Goal: Information Seeking & Learning: Check status

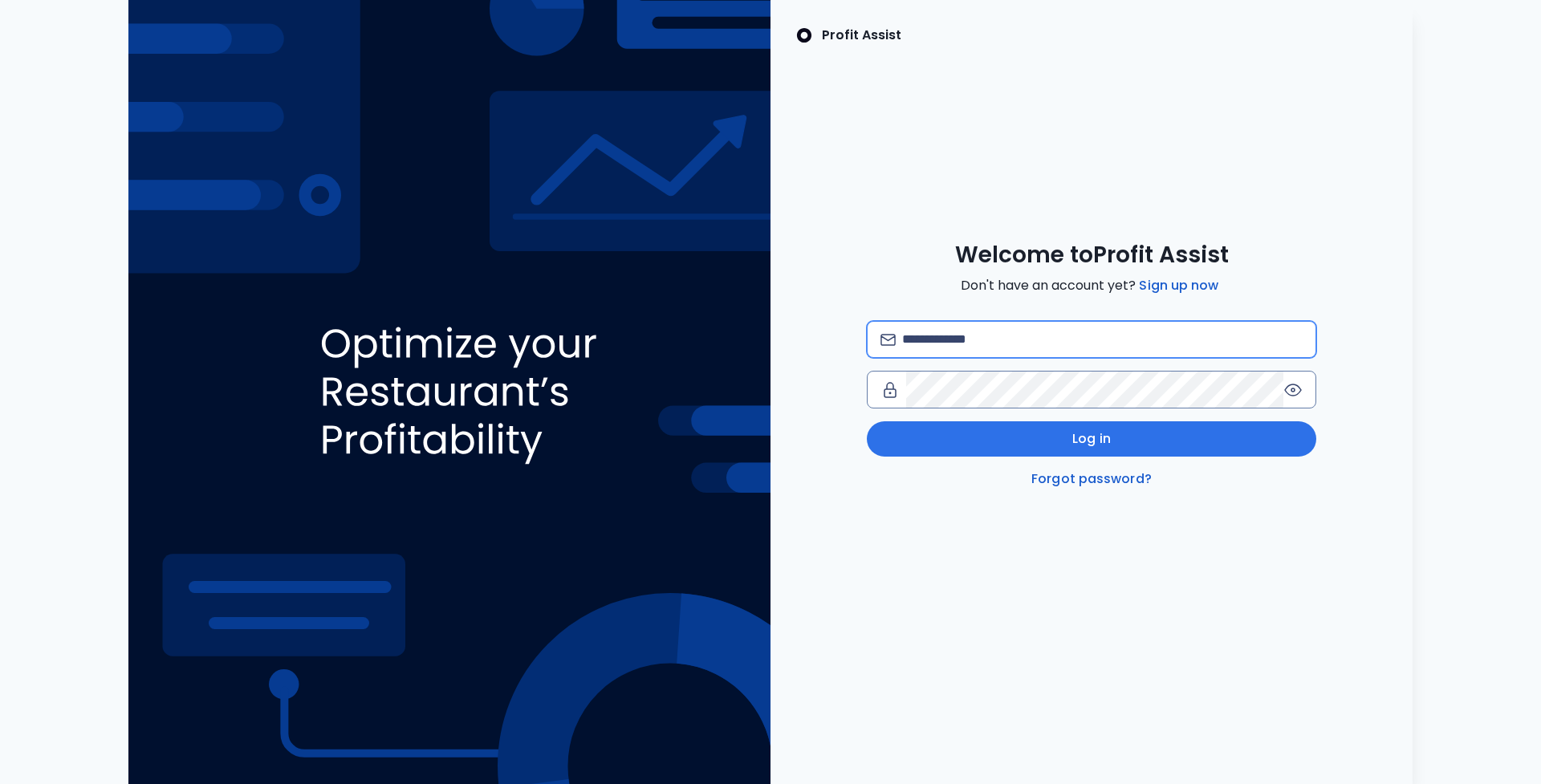
drag, startPoint x: 1007, startPoint y: 348, endPoint x: 997, endPoint y: 312, distance: 37.4
click at [1141, 334] on input "email" at bounding box center [1102, 339] width 401 height 35
type input "**********"
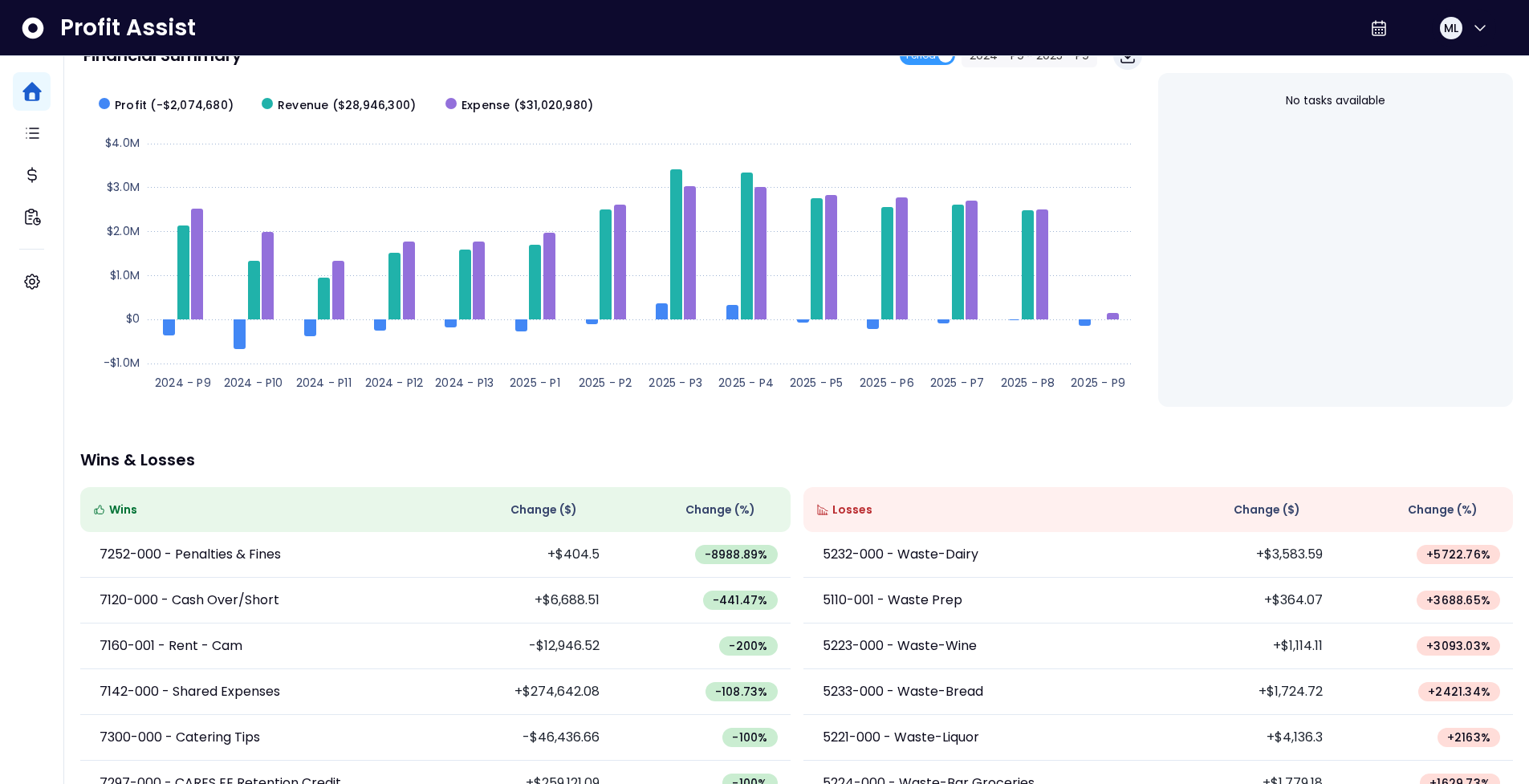
scroll to position [151, 0]
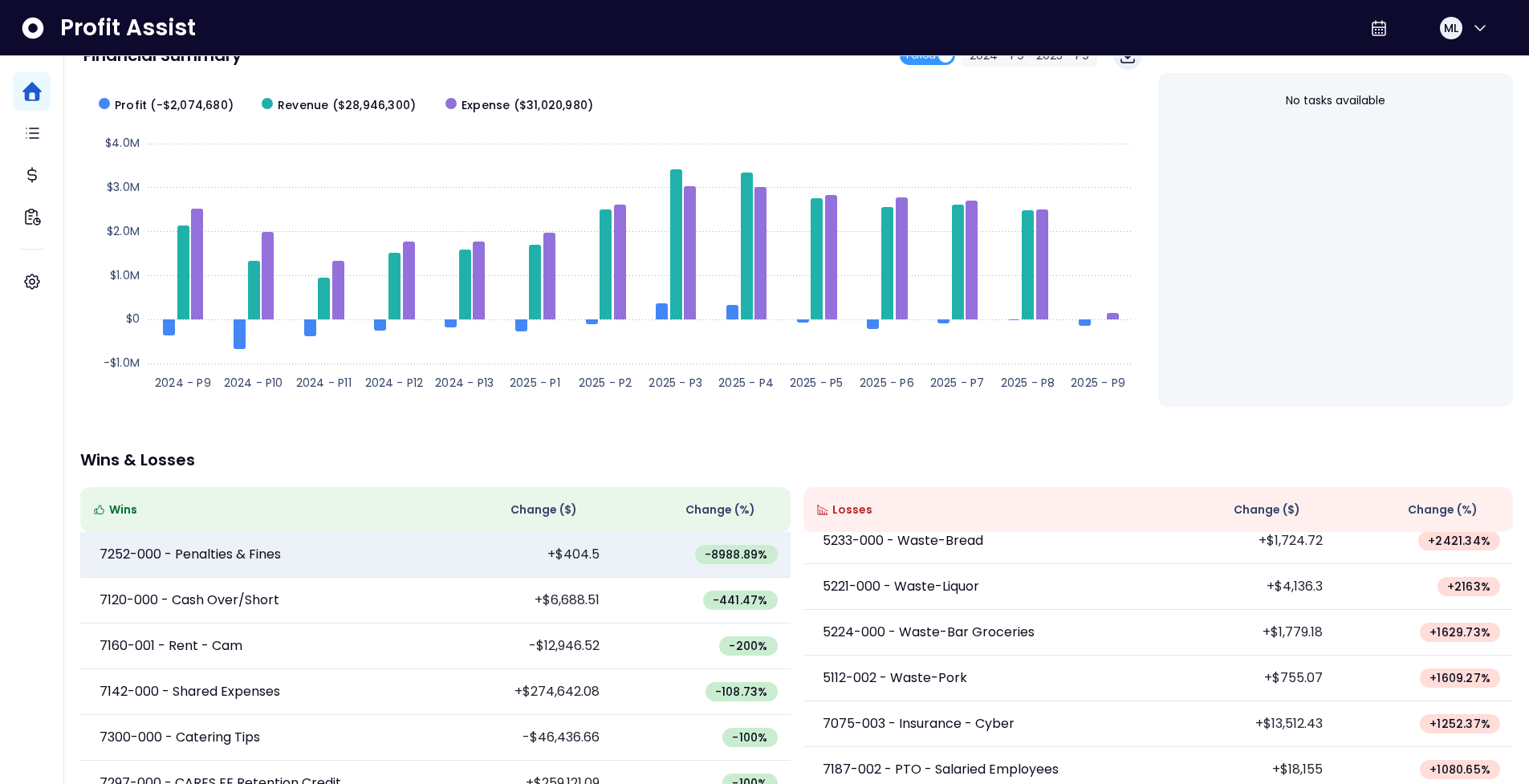
click at [468, 566] on td "+$404.5" at bounding box center [523, 555] width 177 height 46
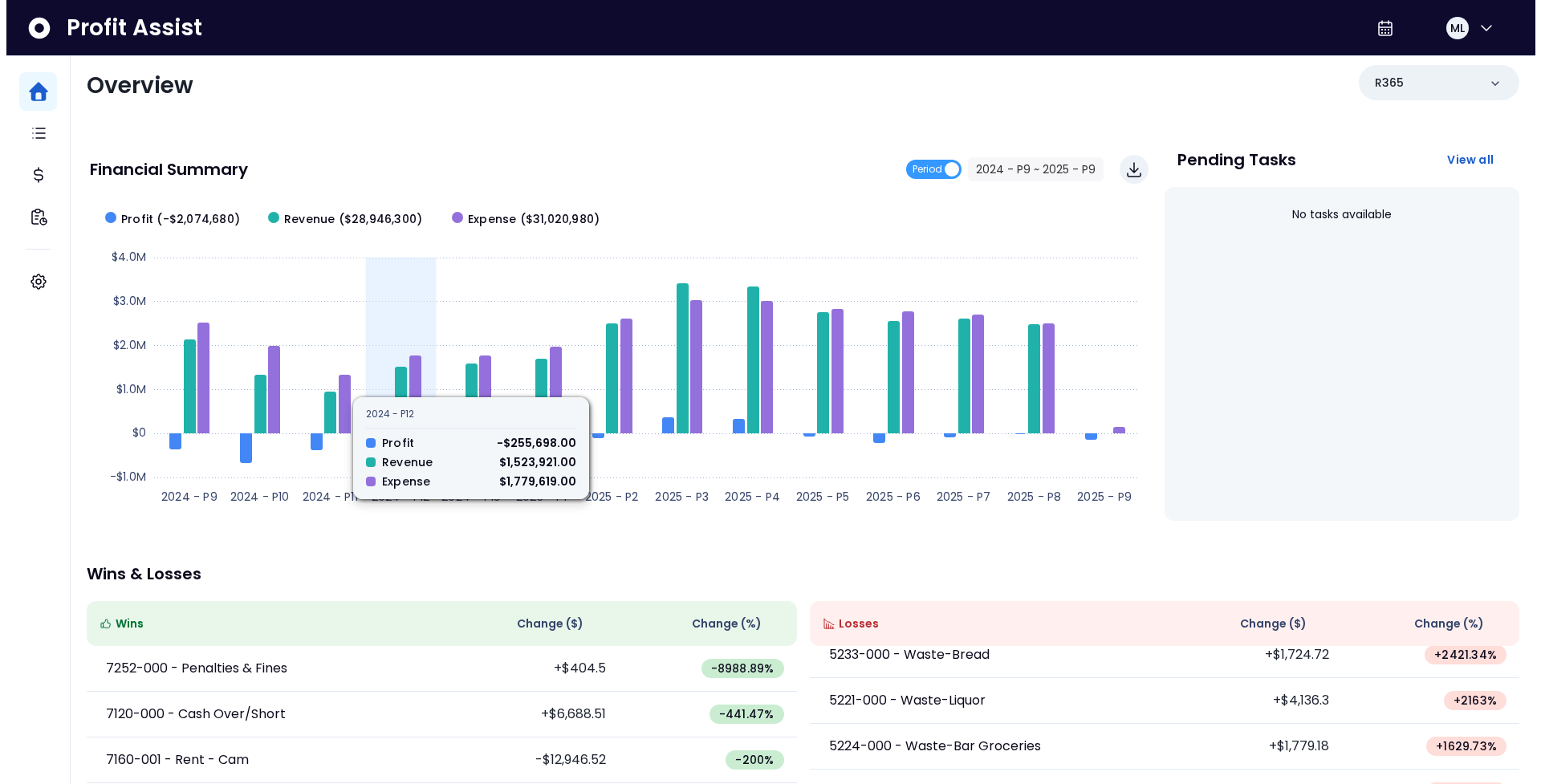
scroll to position [0, 0]
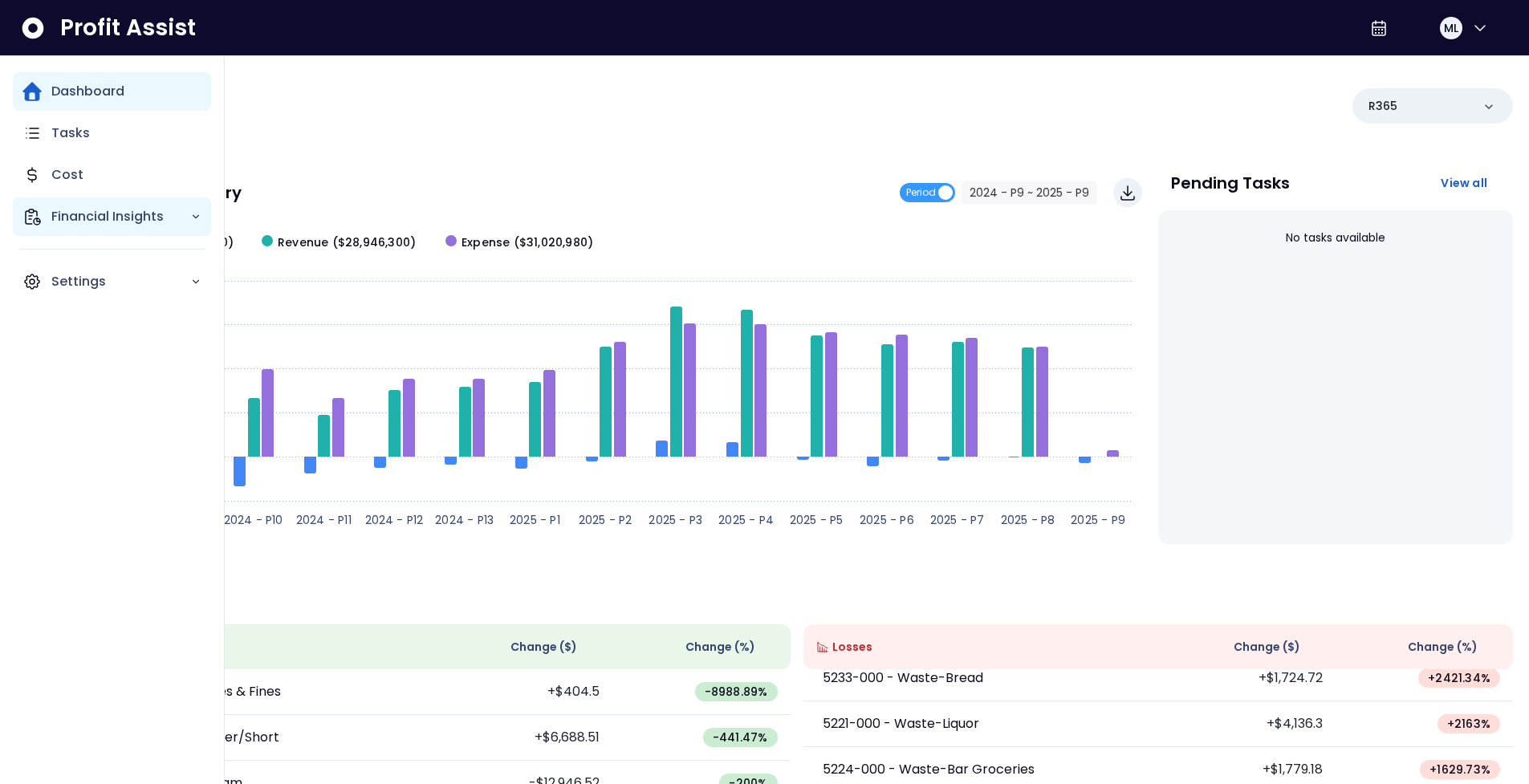
click at [155, 227] on div "Financial Insights" at bounding box center [112, 216] width 198 height 38
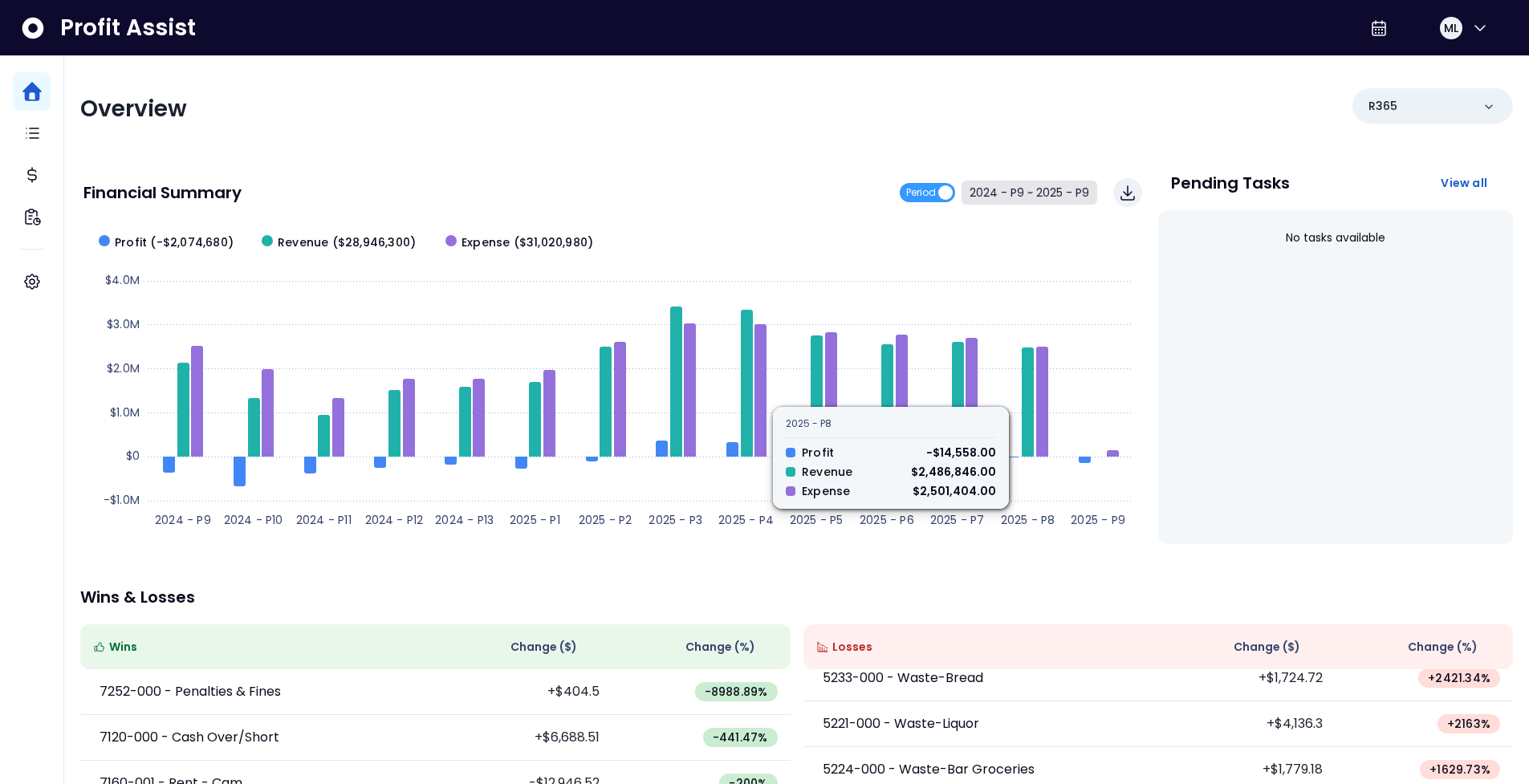
click at [1043, 200] on button "2024 - P9 ~ 2025 - P9" at bounding box center [1029, 192] width 135 height 24
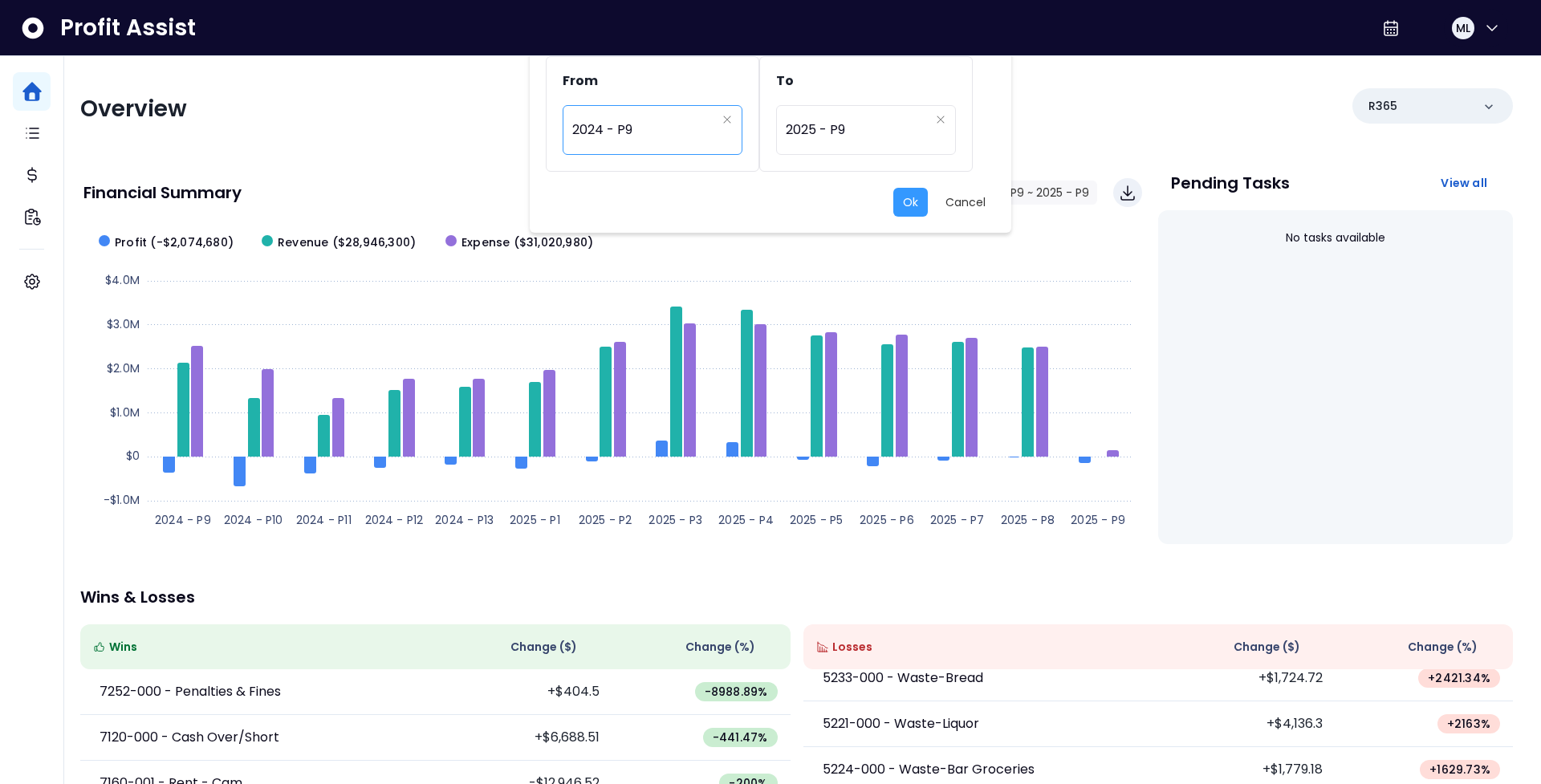
click at [733, 125] on div "********* 2024 - P9" at bounding box center [652, 129] width 179 height 50
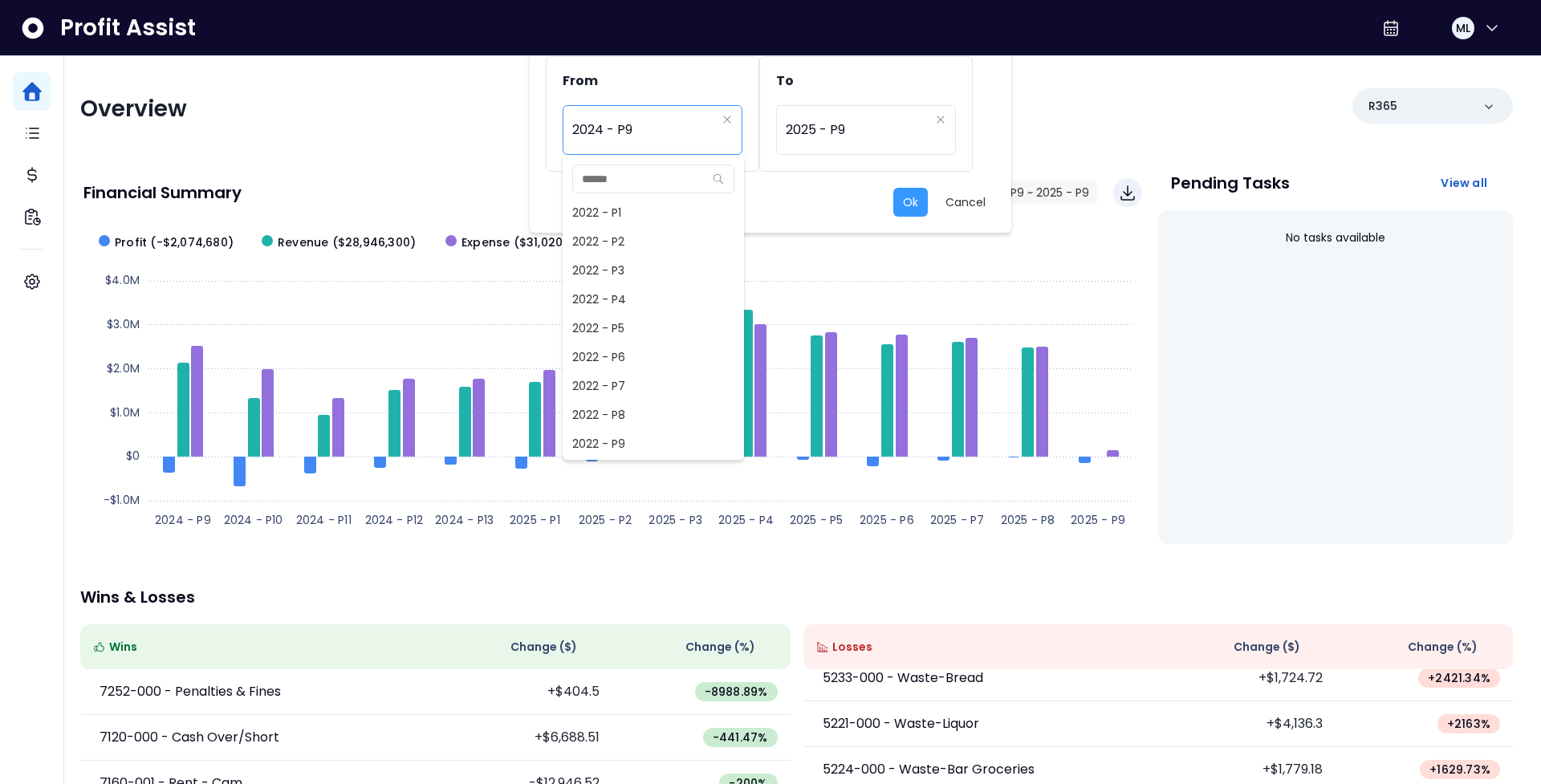
scroll to position [751, 0]
click at [668, 390] on span "2024 - P7" at bounding box center [653, 385] width 181 height 28
type input "*********"
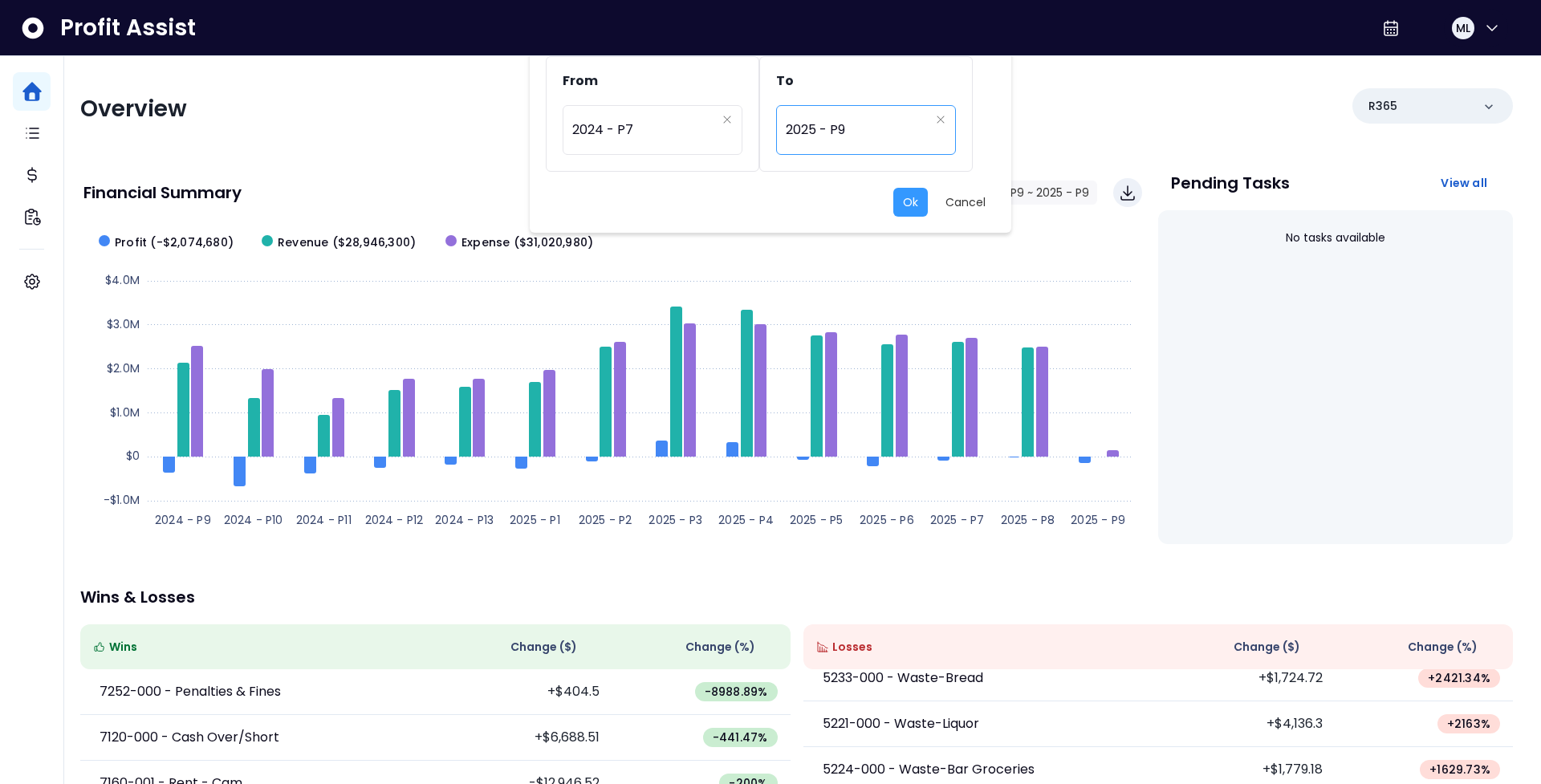
click at [900, 130] on span "2025 - P9" at bounding box center [858, 130] width 144 height 37
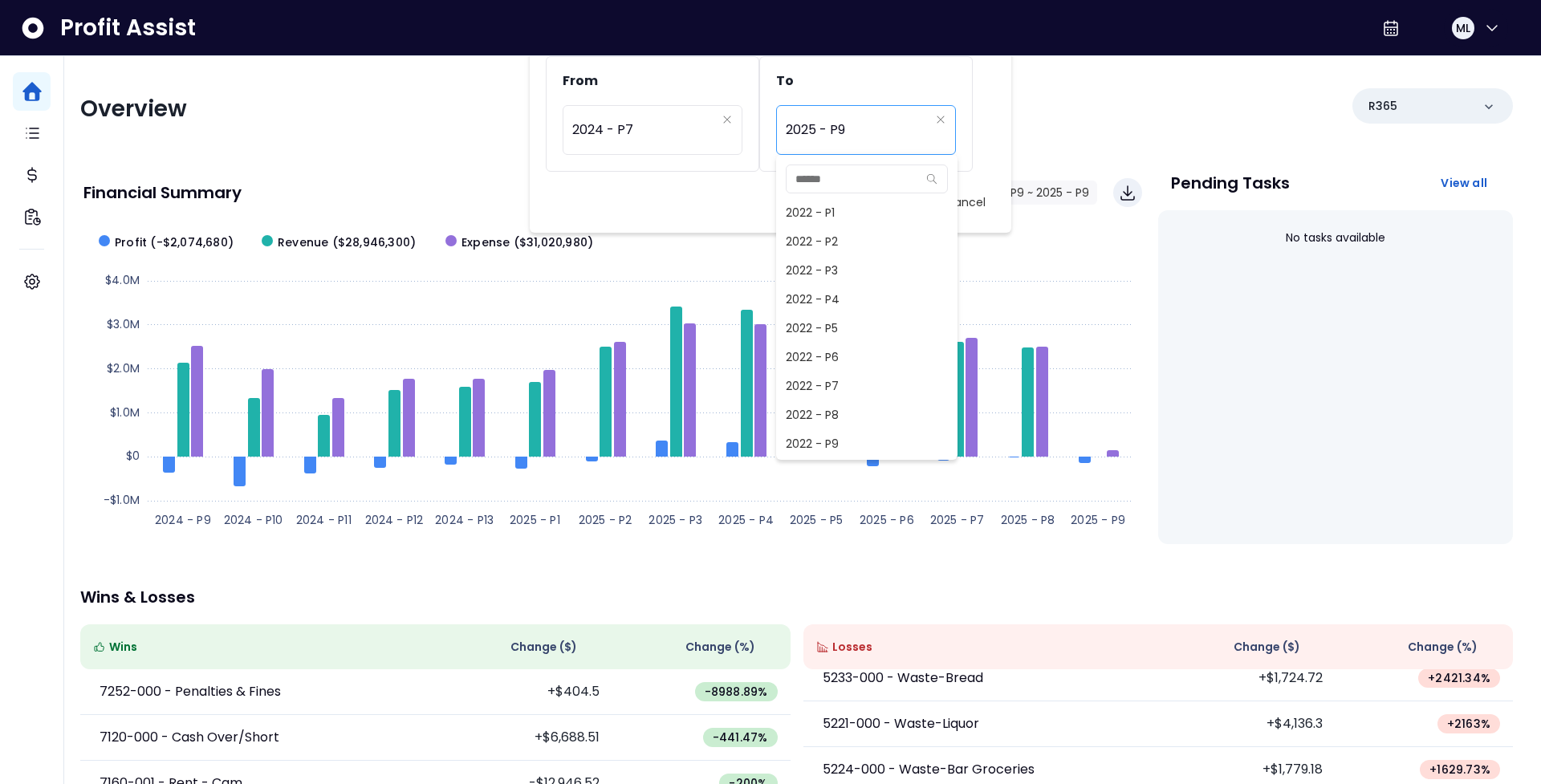
scroll to position [1127, 0]
click at [858, 378] on span "2025 - P7" at bounding box center [867, 385] width 181 height 28
type input "*********"
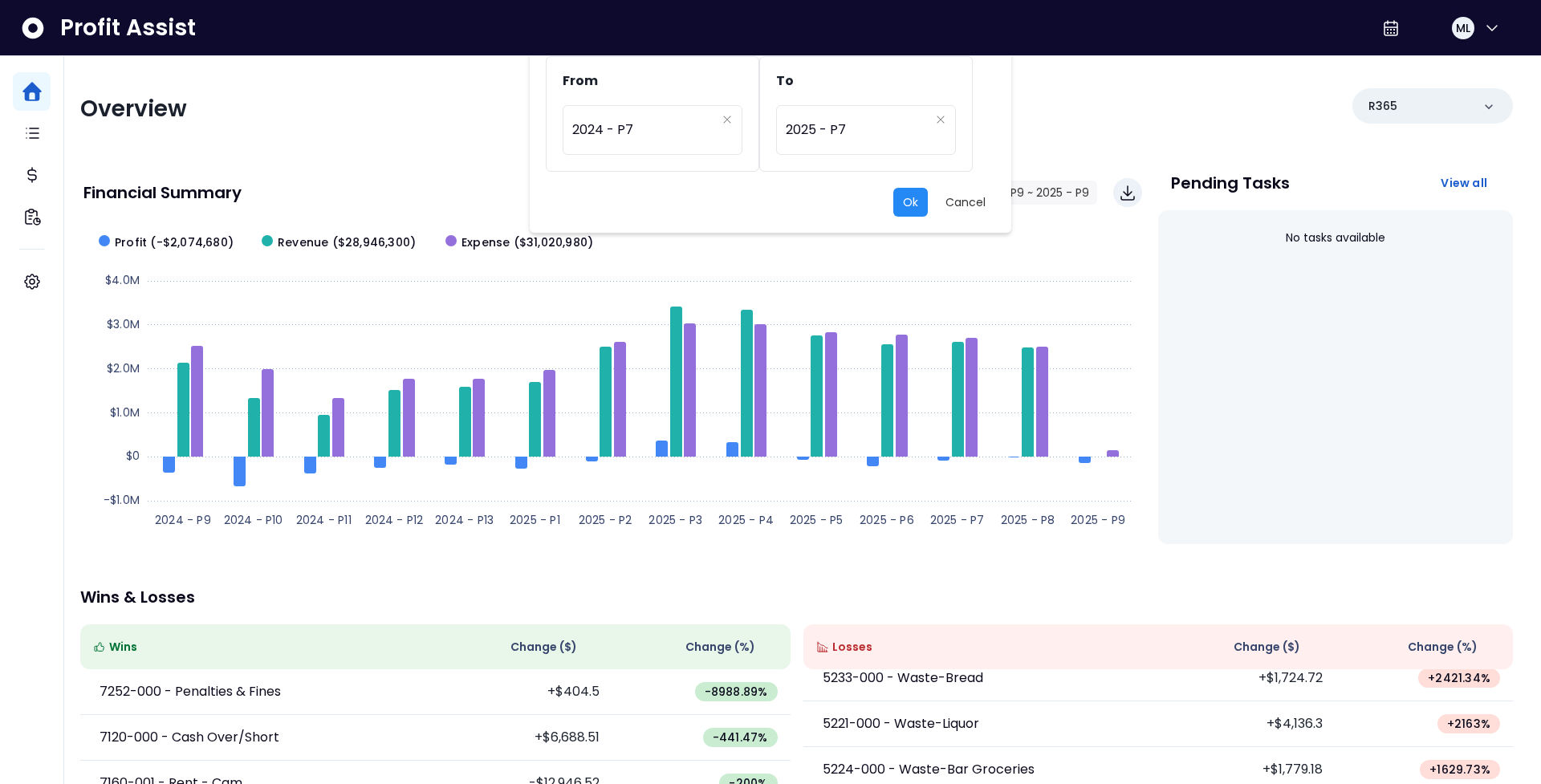
click at [907, 193] on button "Ok" at bounding box center [910, 202] width 34 height 28
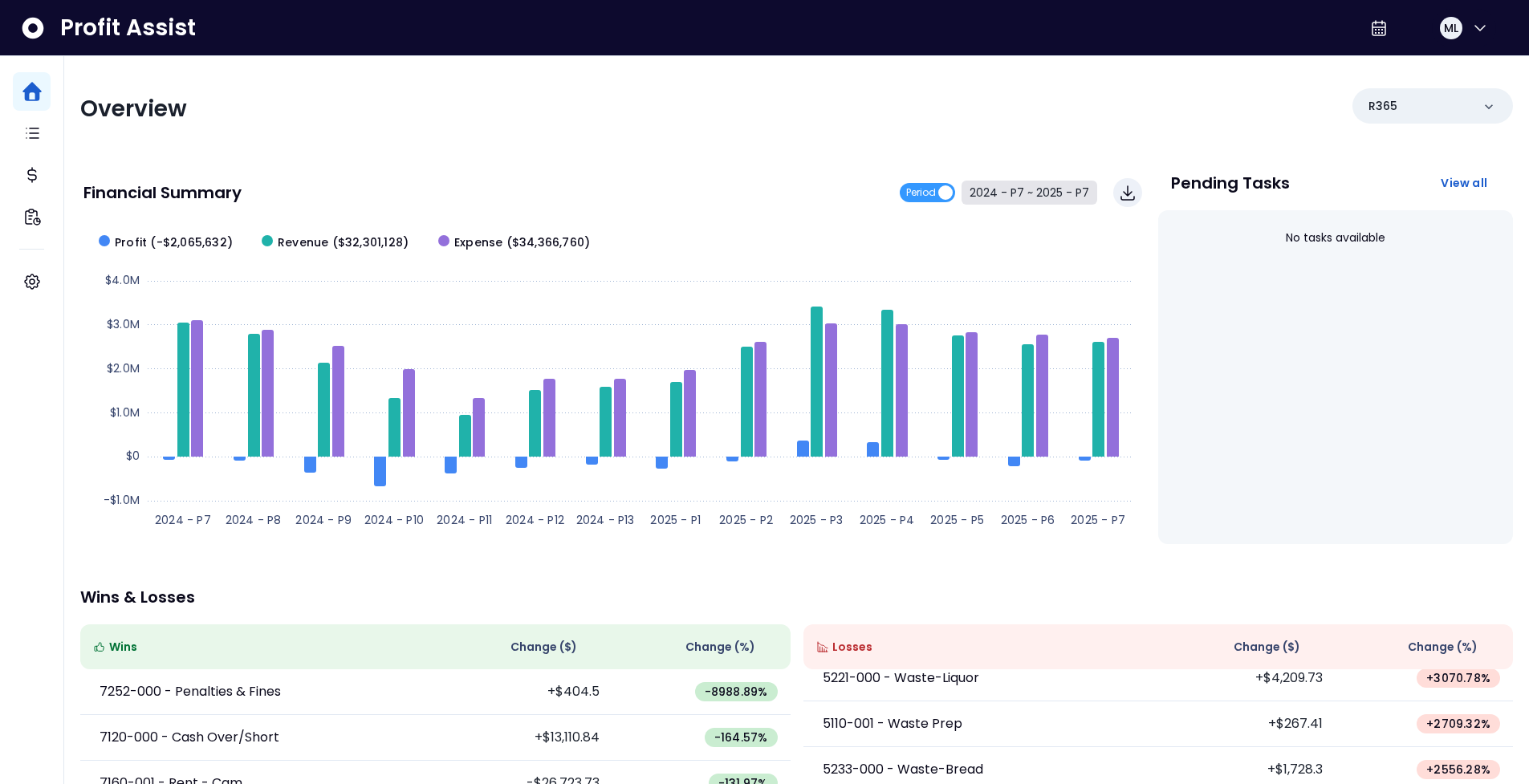
click at [1041, 198] on button "2024 - P7 ~ 2025 - P7" at bounding box center [1029, 192] width 135 height 24
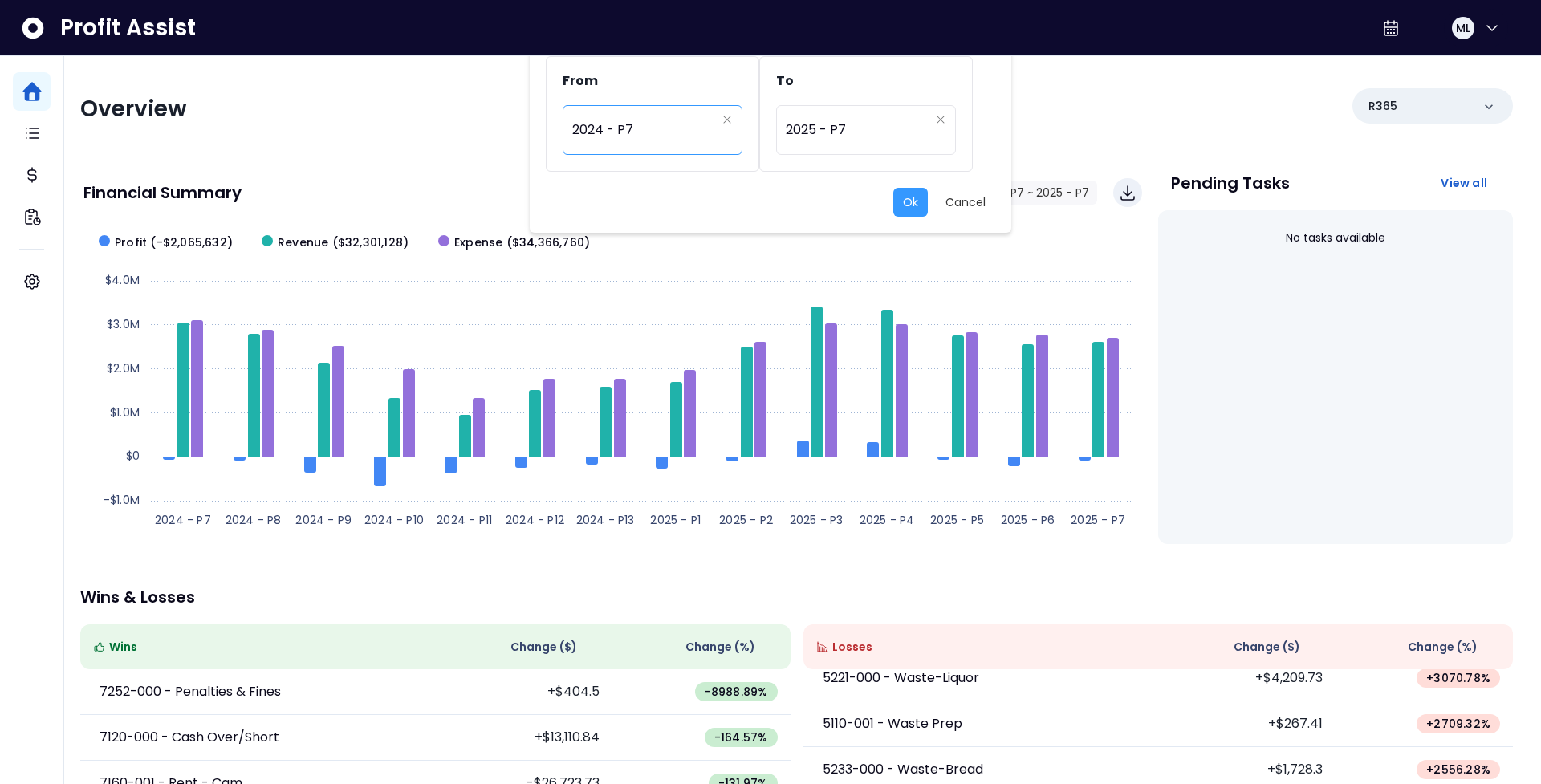
click at [610, 133] on span "2024 - P7" at bounding box center [644, 130] width 144 height 37
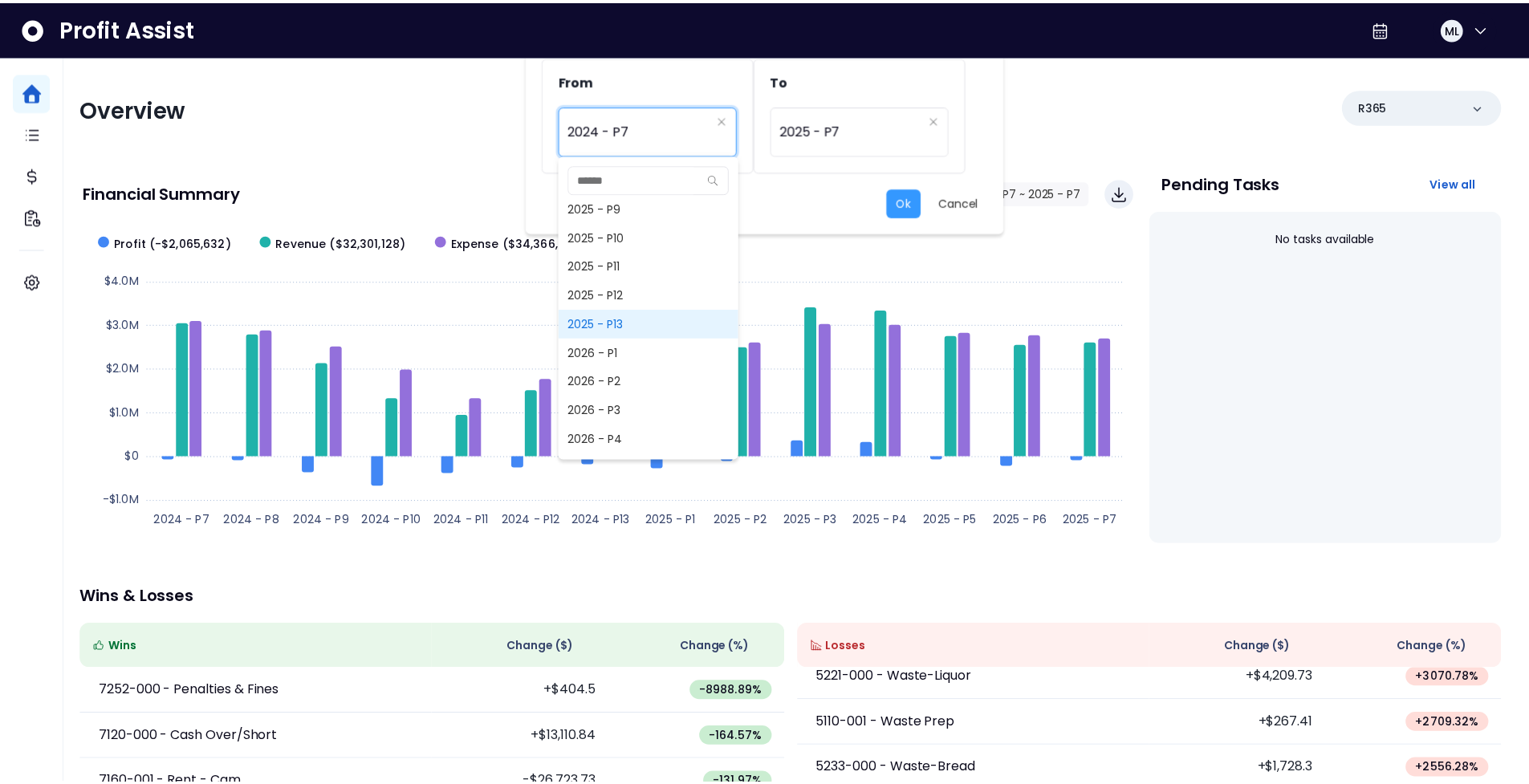
scroll to position [1247, 0]
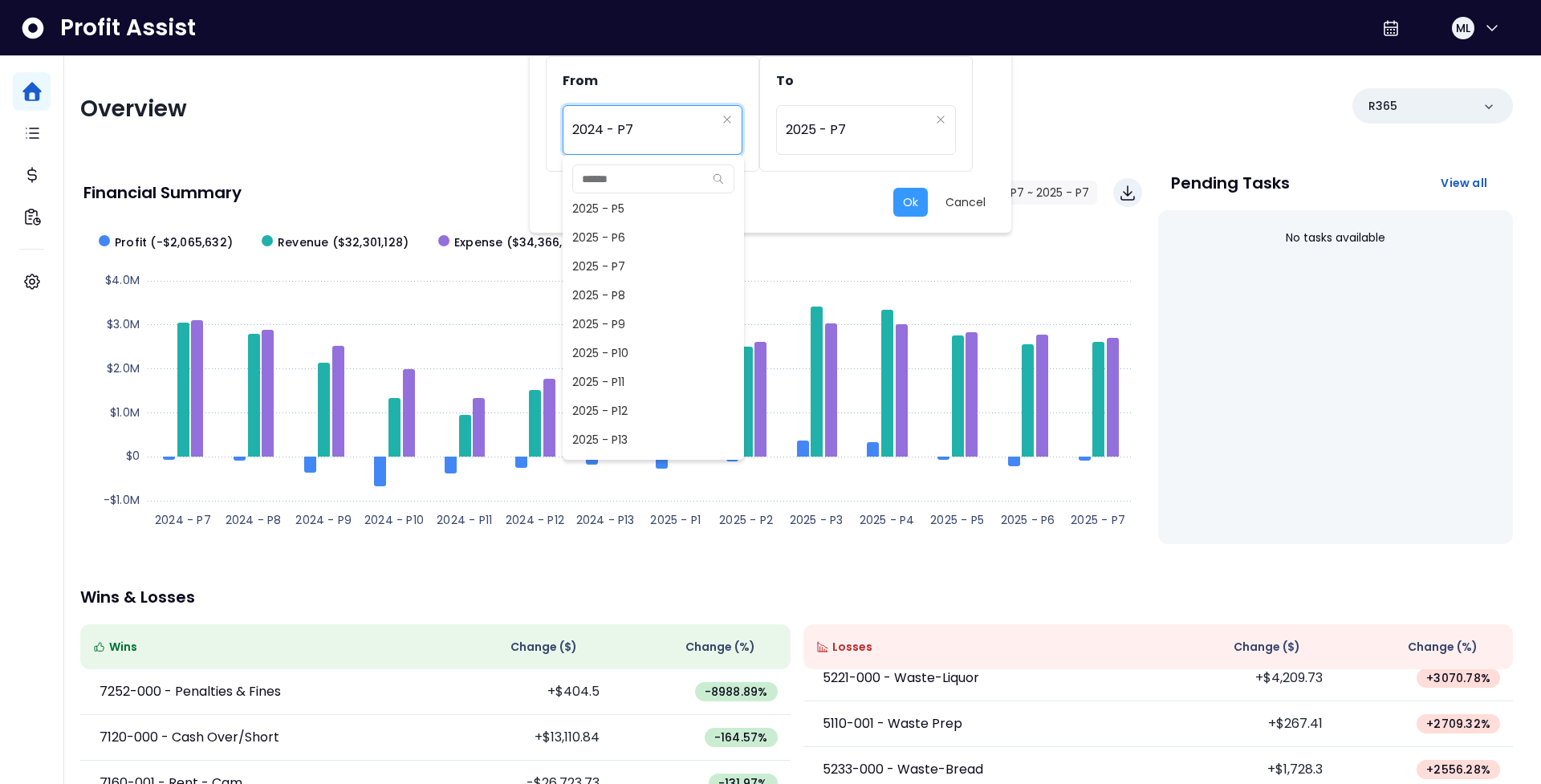
click at [609, 274] on span "2025 - P7" at bounding box center [653, 266] width 181 height 28
type input "*********"
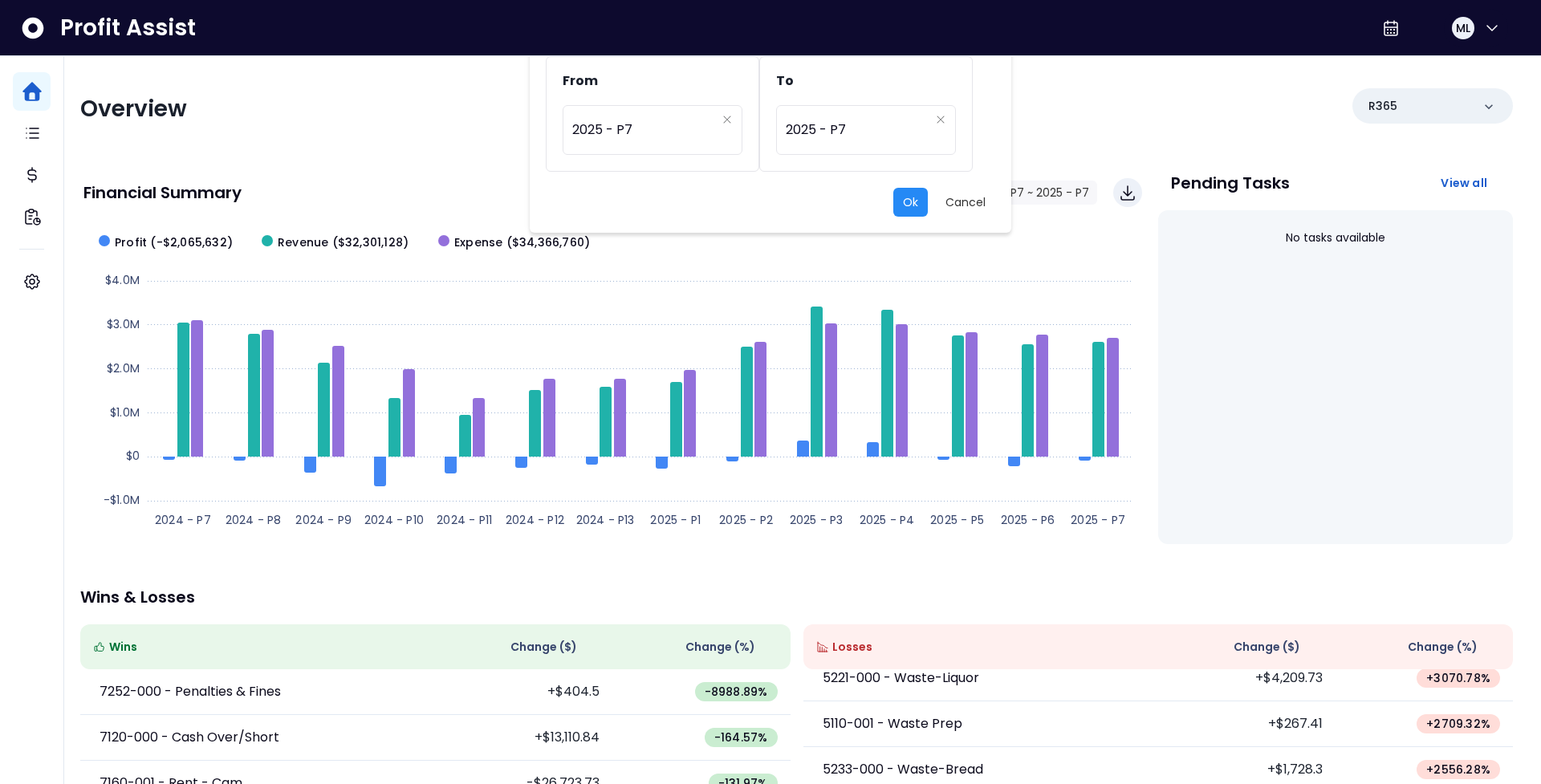
click at [911, 208] on button "Ok" at bounding box center [910, 202] width 34 height 28
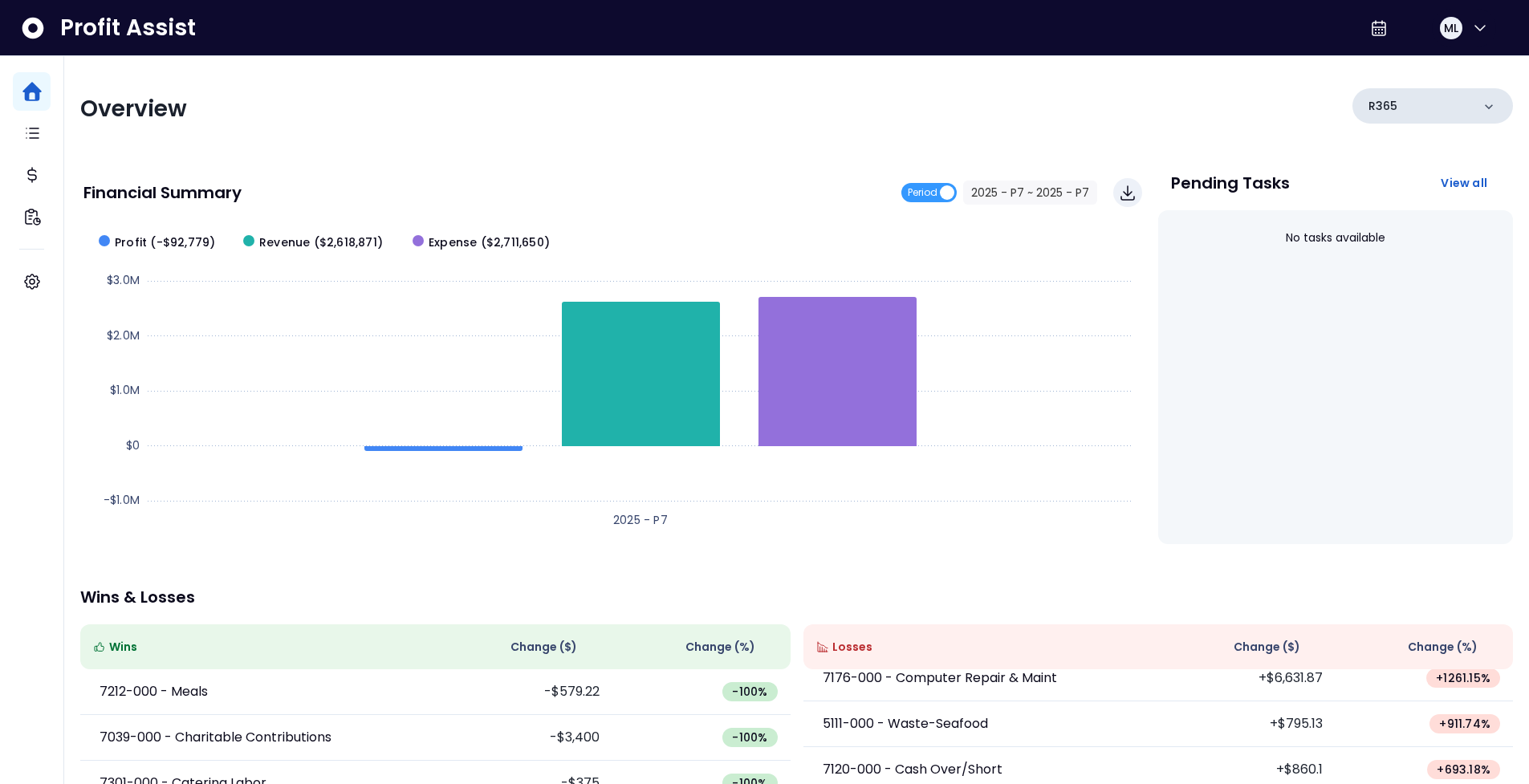
click at [1441, 114] on div "R365" at bounding box center [1433, 106] width 161 height 35
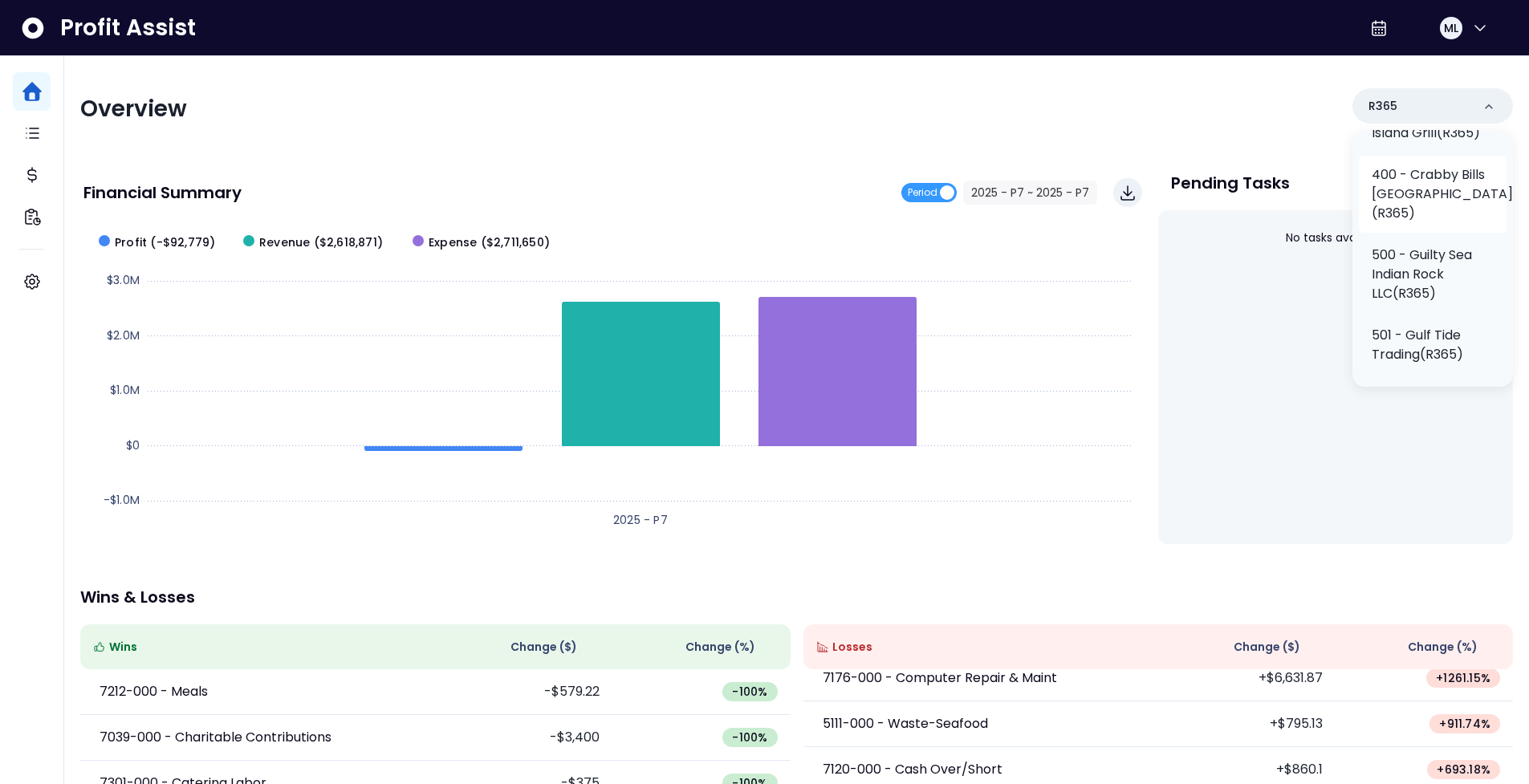
scroll to position [0, 0]
click at [1422, 272] on p "100 - Crabby Bills [GEOGRAPHIC_DATA](R365)" at bounding box center [1442, 268] width 141 height 58
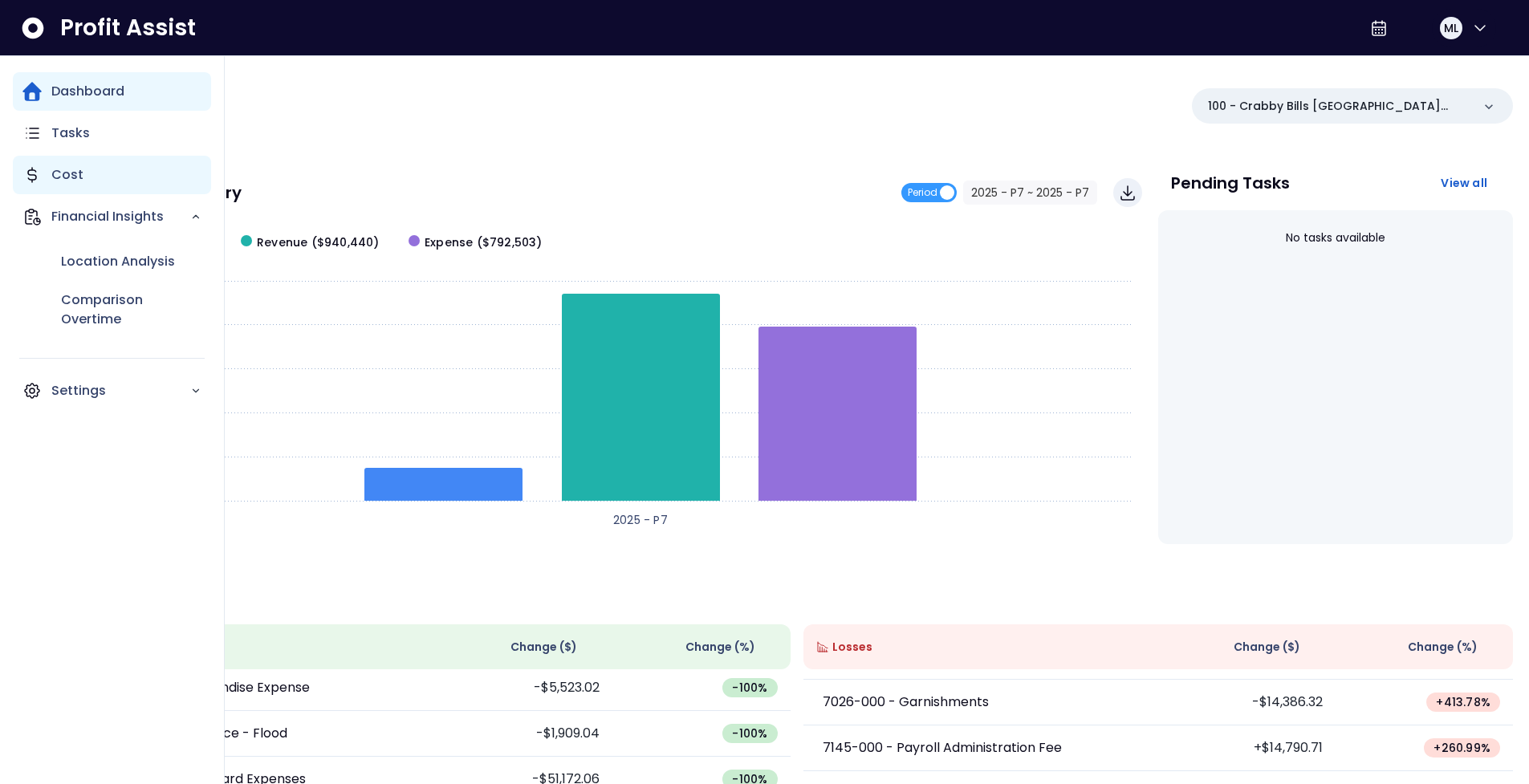
click at [101, 179] on div "Cost" at bounding box center [112, 174] width 198 height 38
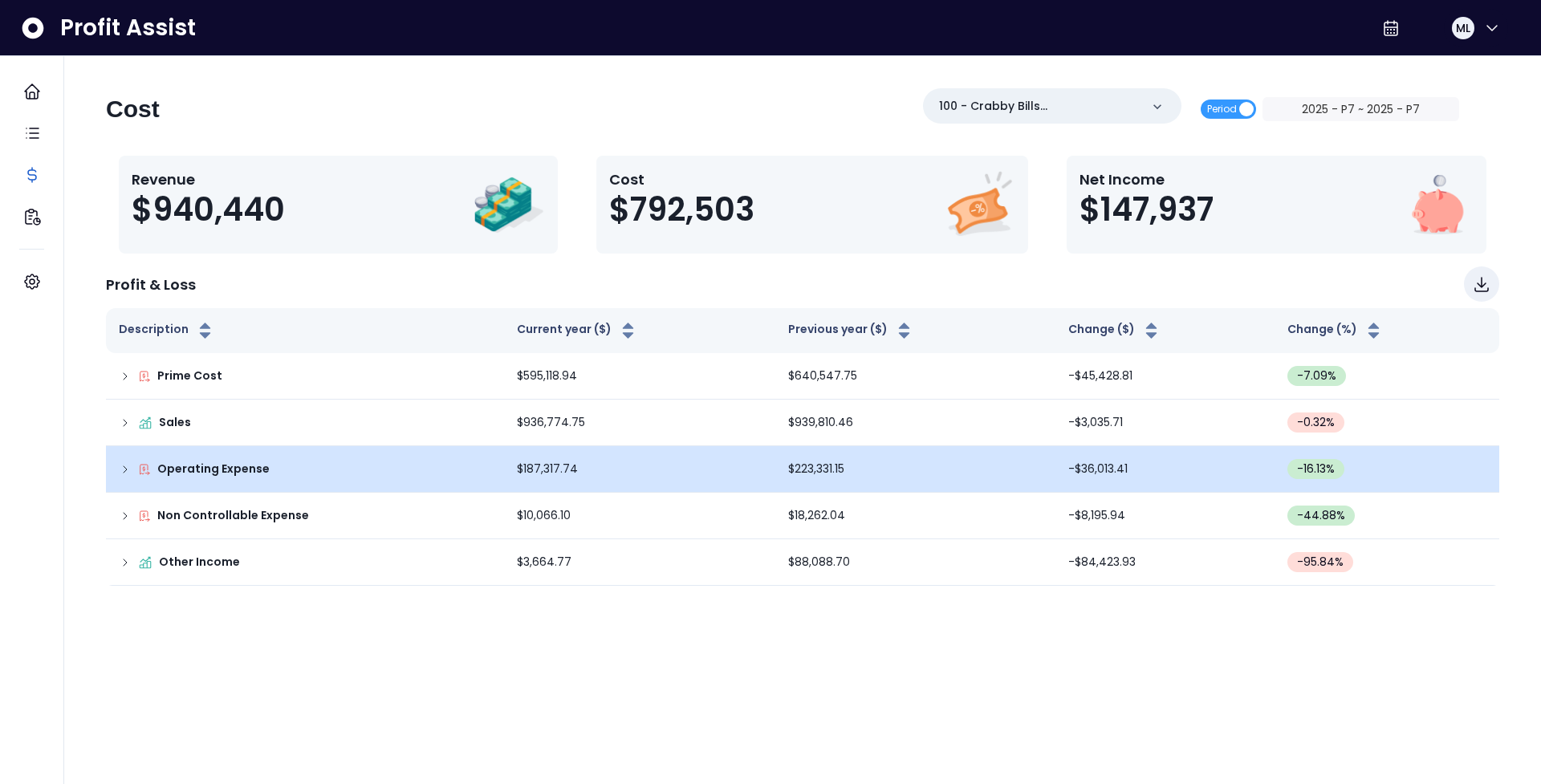
click at [130, 470] on icon at bounding box center [124, 469] width 13 height 13
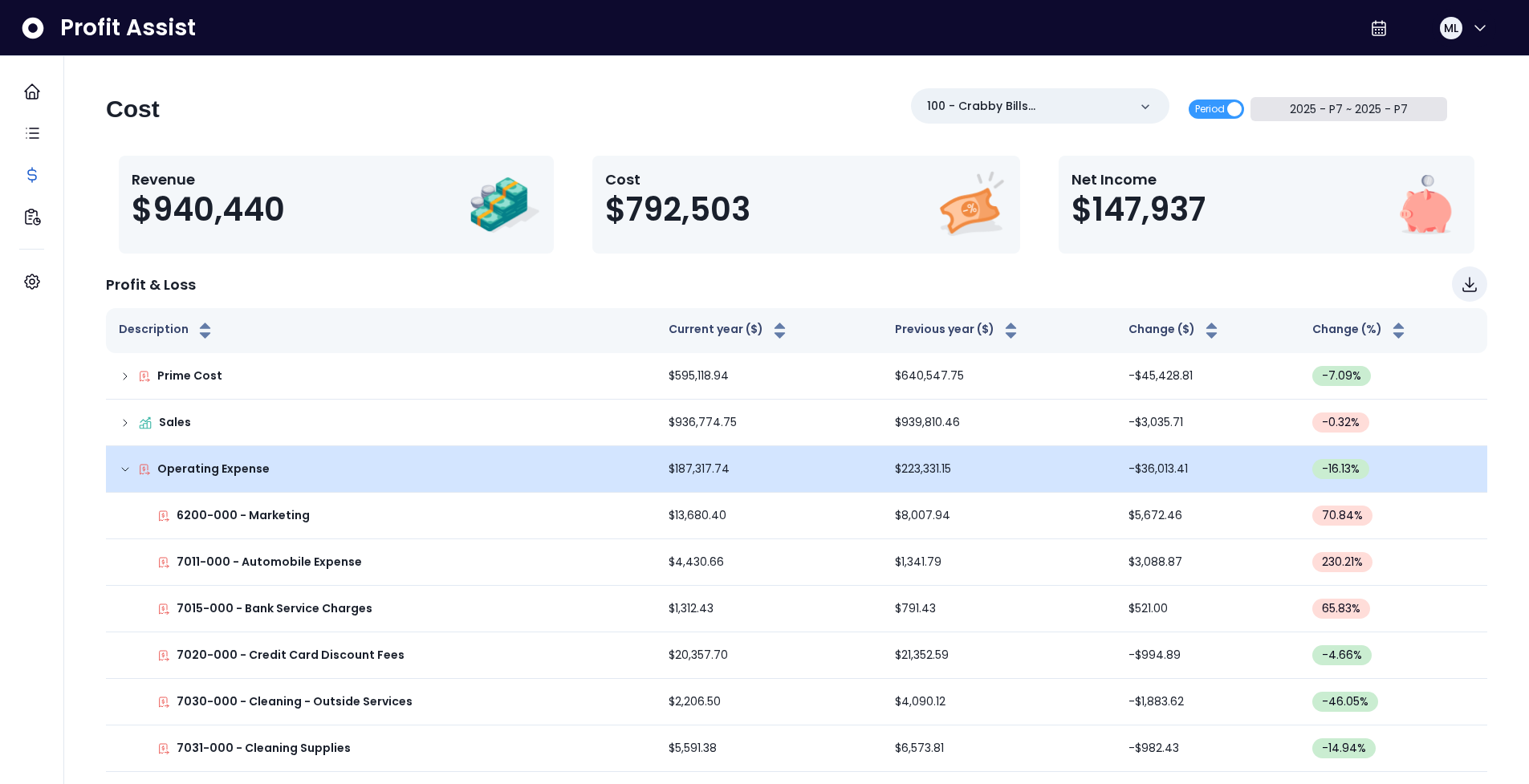
click at [1343, 111] on button "2025 - P7 ~ 2025 - P7" at bounding box center [1349, 109] width 197 height 24
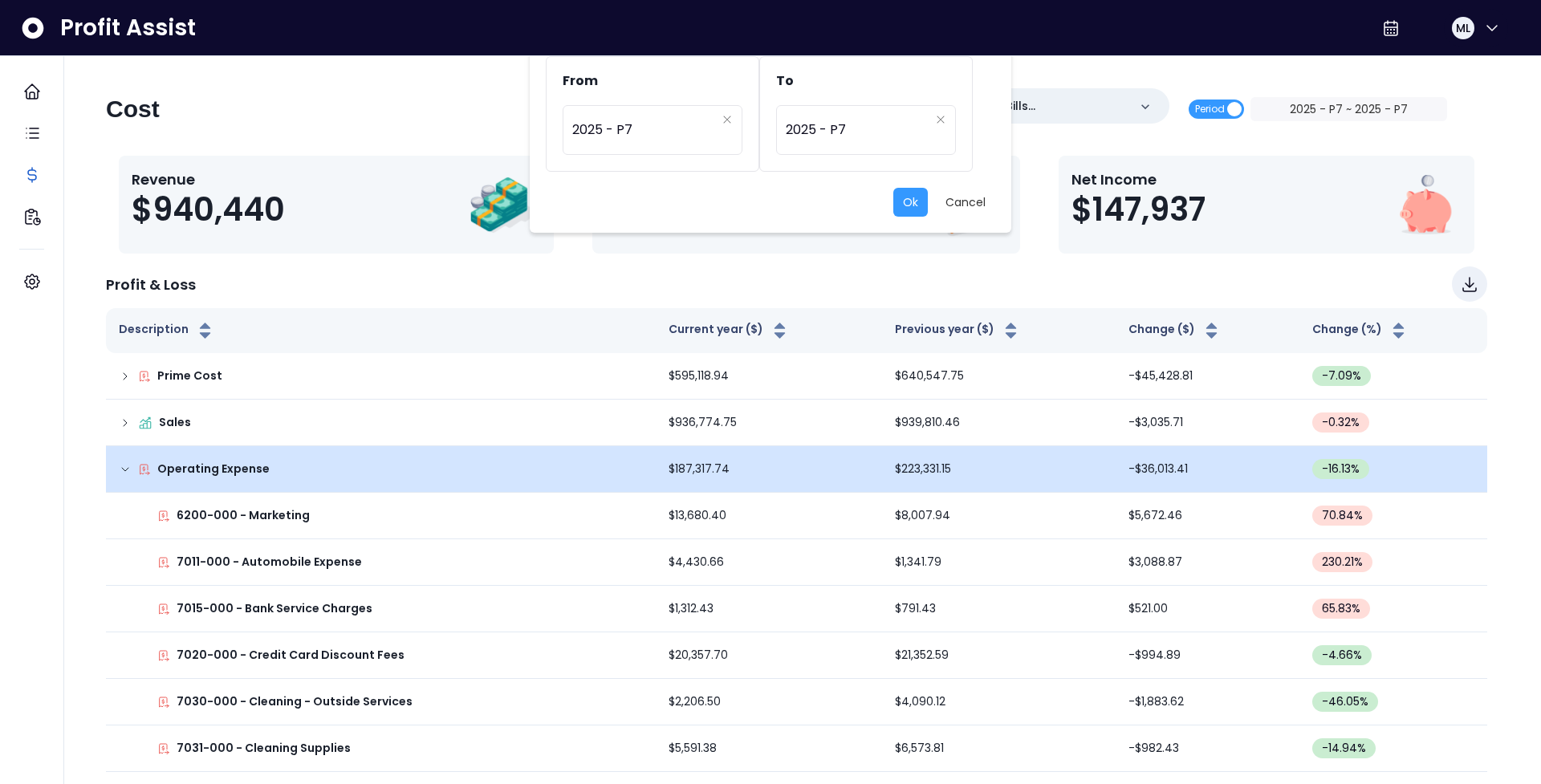
click at [1188, 137] on div "From ********* 2025 - P7 To ********* 2025 - P7 Ok Cancel" at bounding box center [770, 392] width 1541 height 784
click at [990, 203] on button "Cancel" at bounding box center [966, 202] width 60 height 28
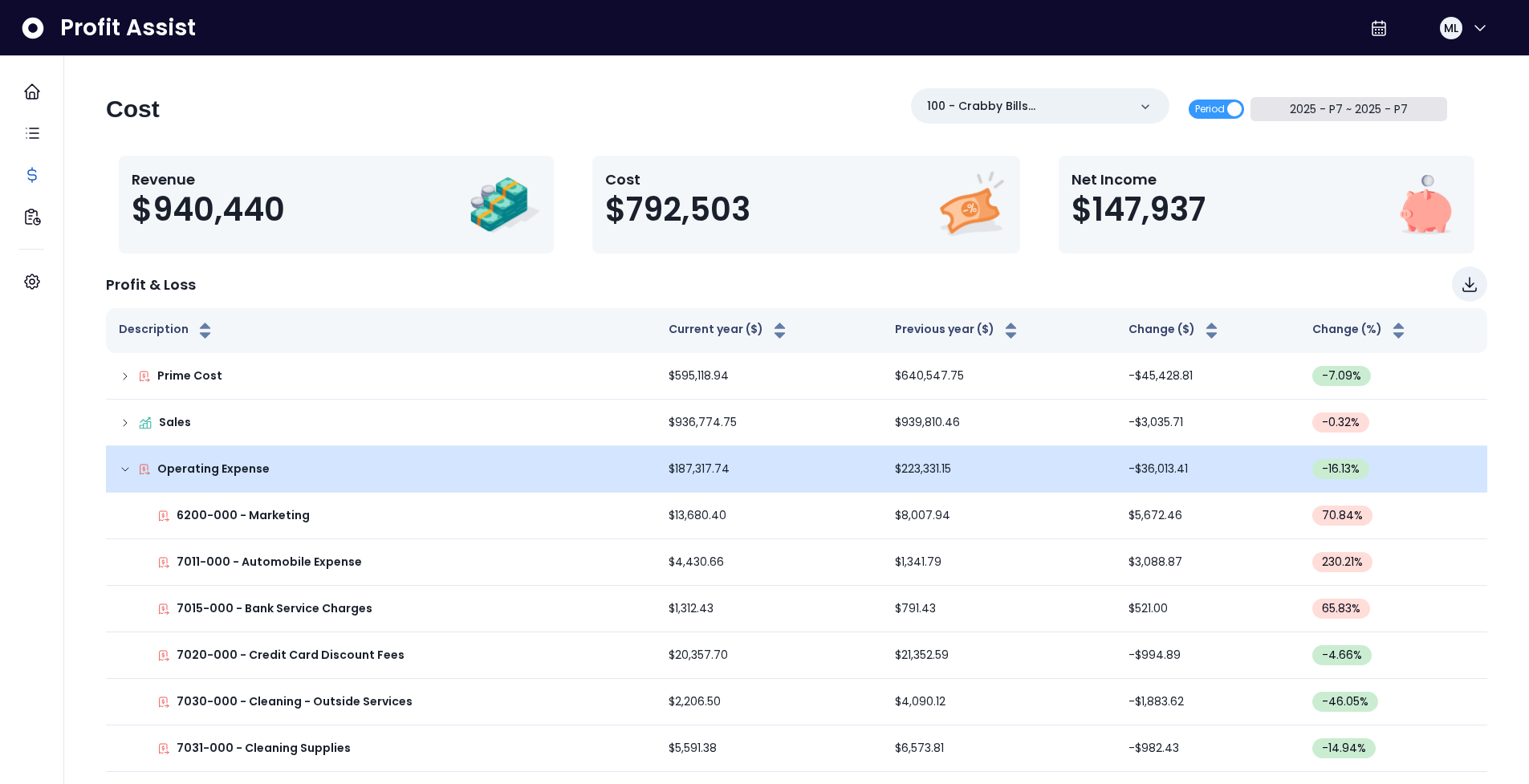
click at [1333, 112] on button "2025 - P7 ~ 2025 - P7" at bounding box center [1349, 109] width 197 height 24
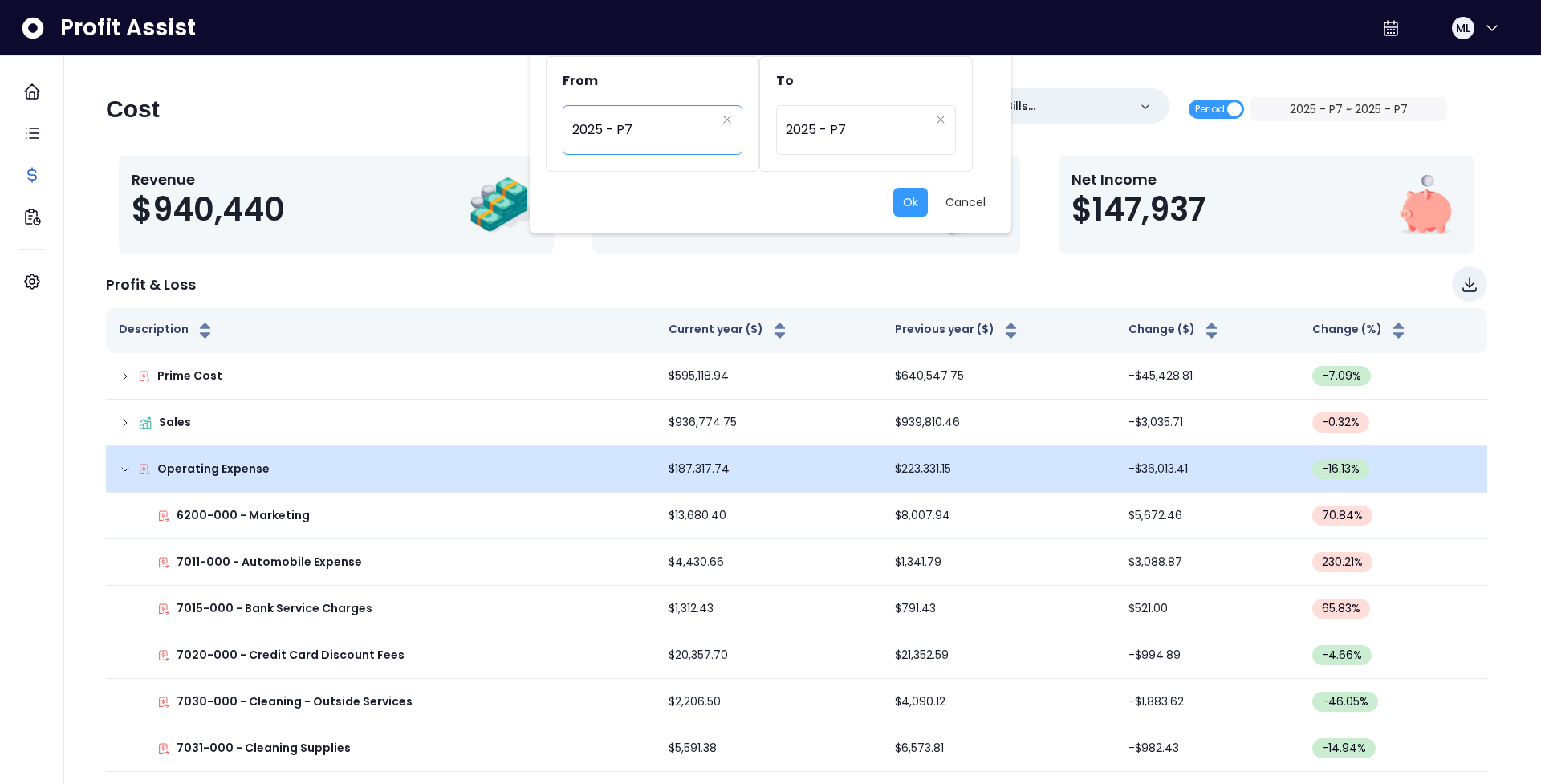
click at [621, 148] on span "2025 - P7" at bounding box center [644, 130] width 144 height 37
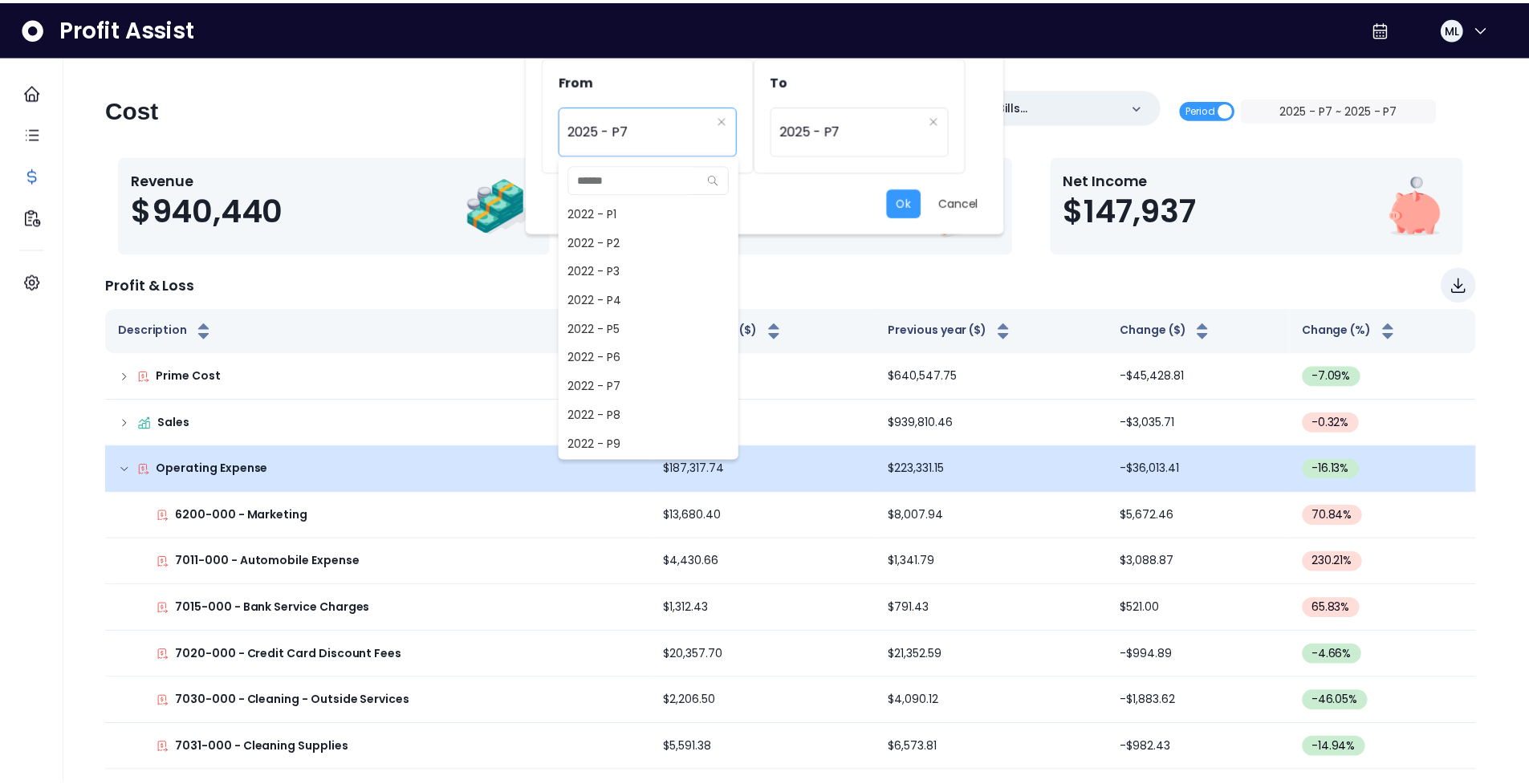
scroll to position [1069, 0]
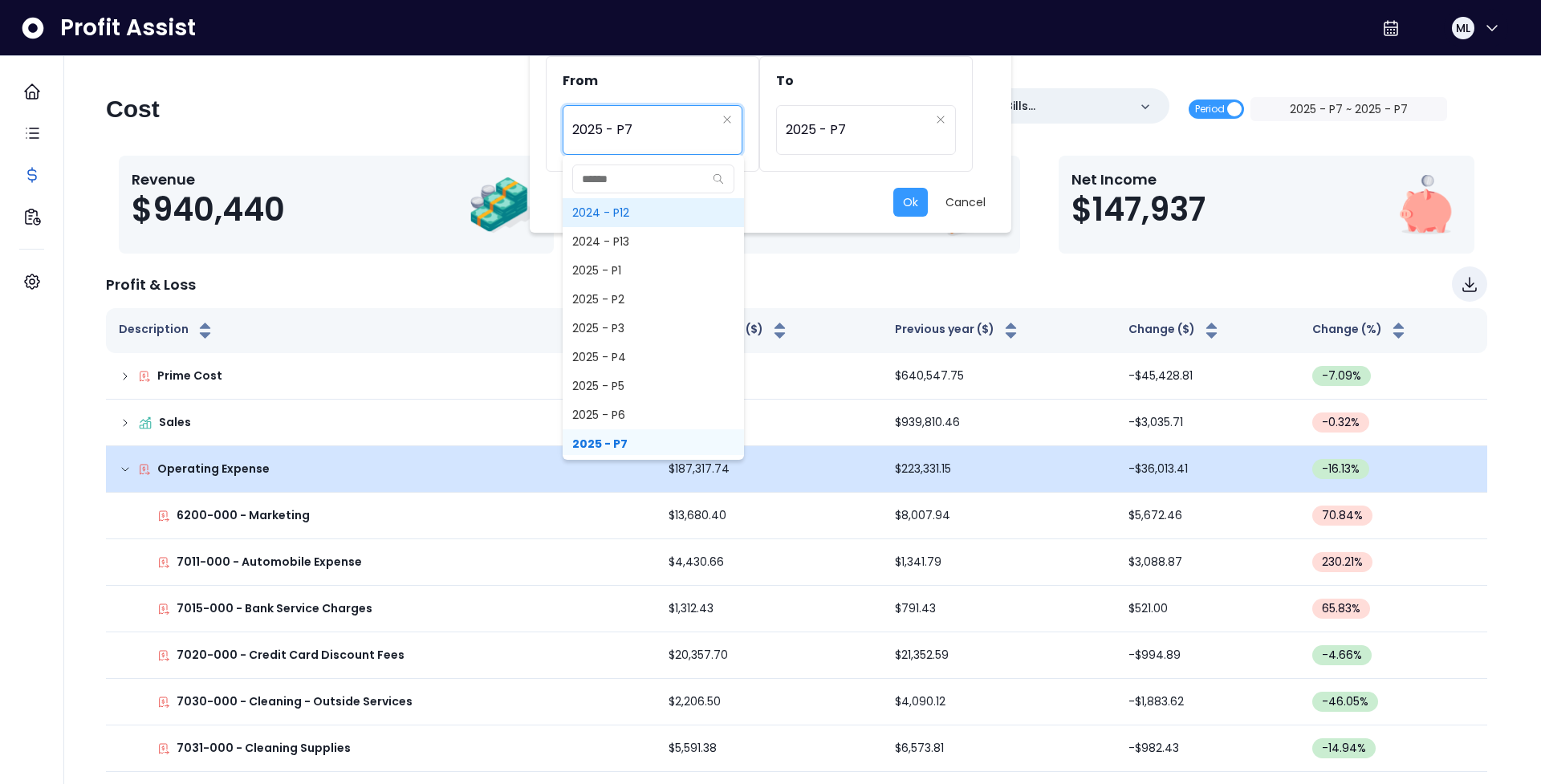
click at [630, 226] on span "2024 - P12" at bounding box center [653, 212] width 181 height 28
type input "**********"
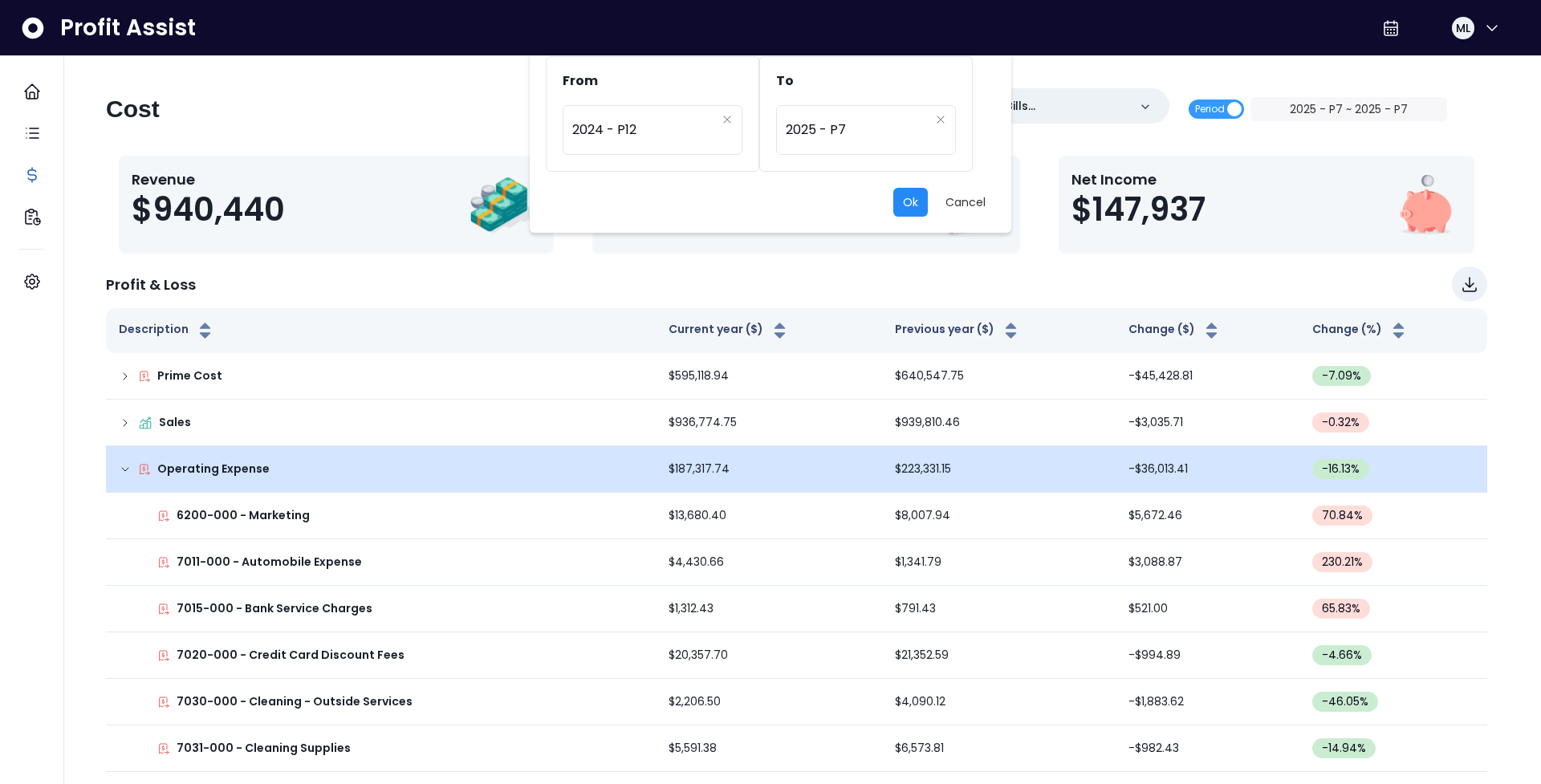
click at [917, 206] on button "Ok" at bounding box center [910, 202] width 34 height 28
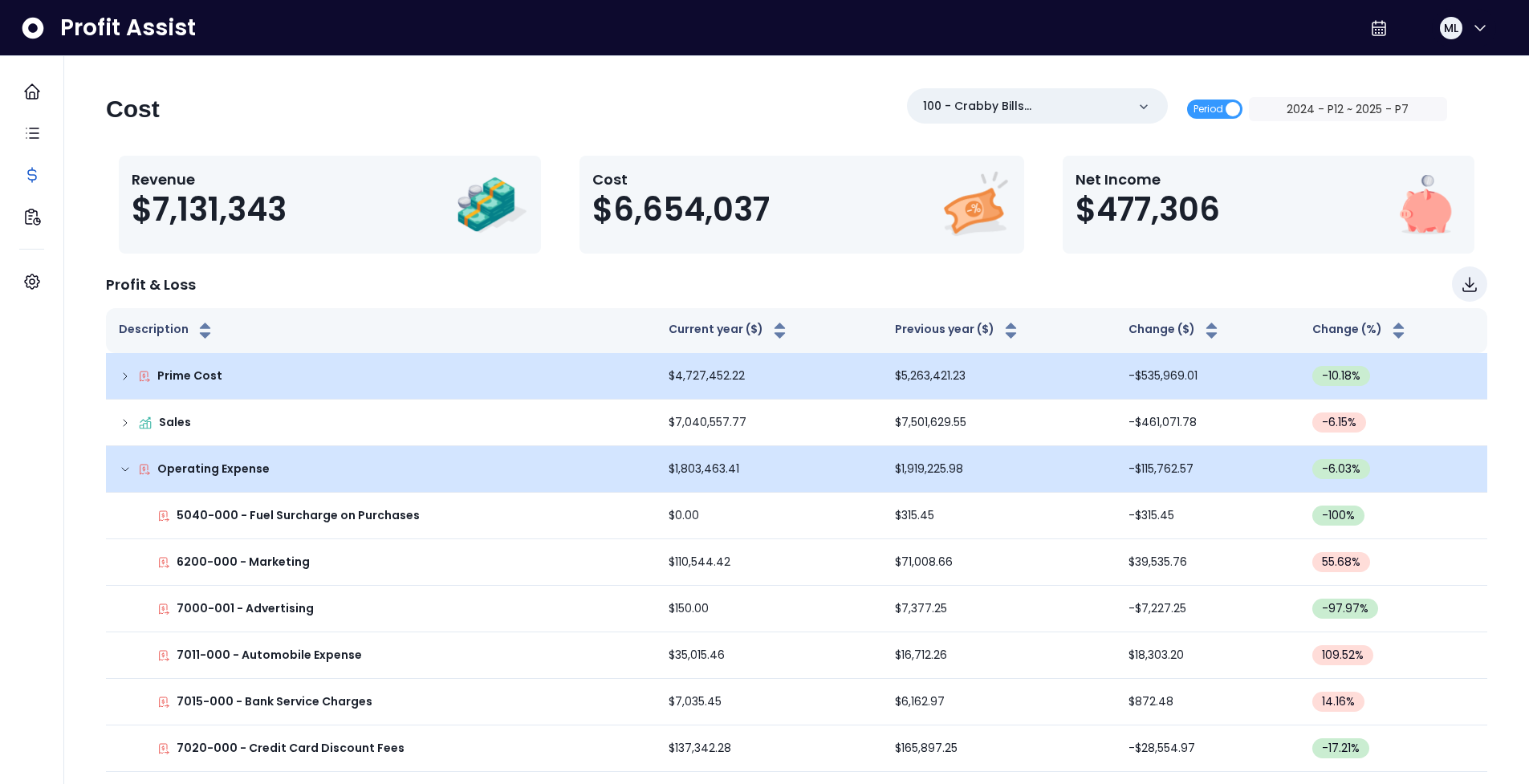
click at [128, 371] on icon at bounding box center [124, 376] width 13 height 13
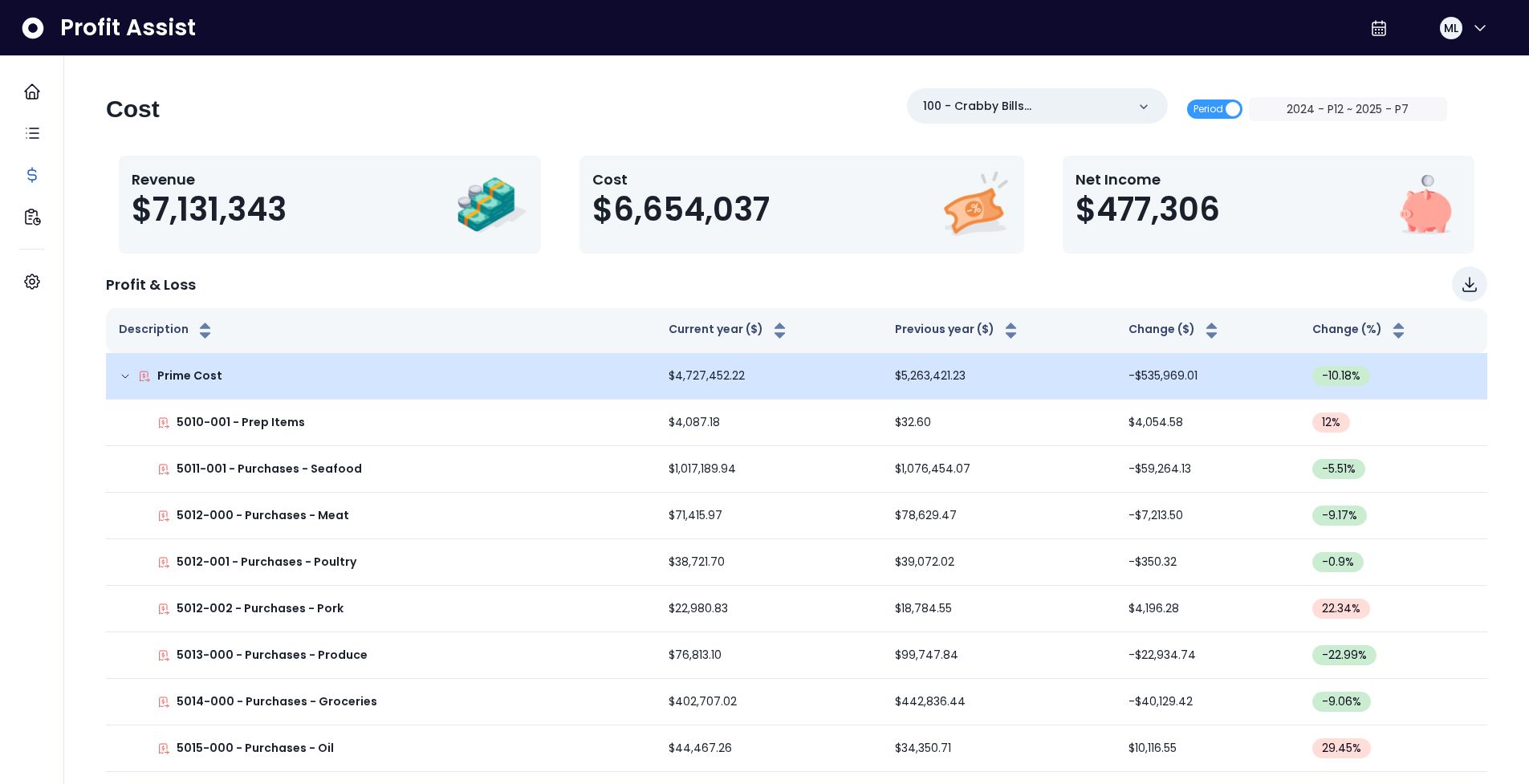
click at [118, 385] on td "Prime Cost" at bounding box center [380, 375] width 550 height 46
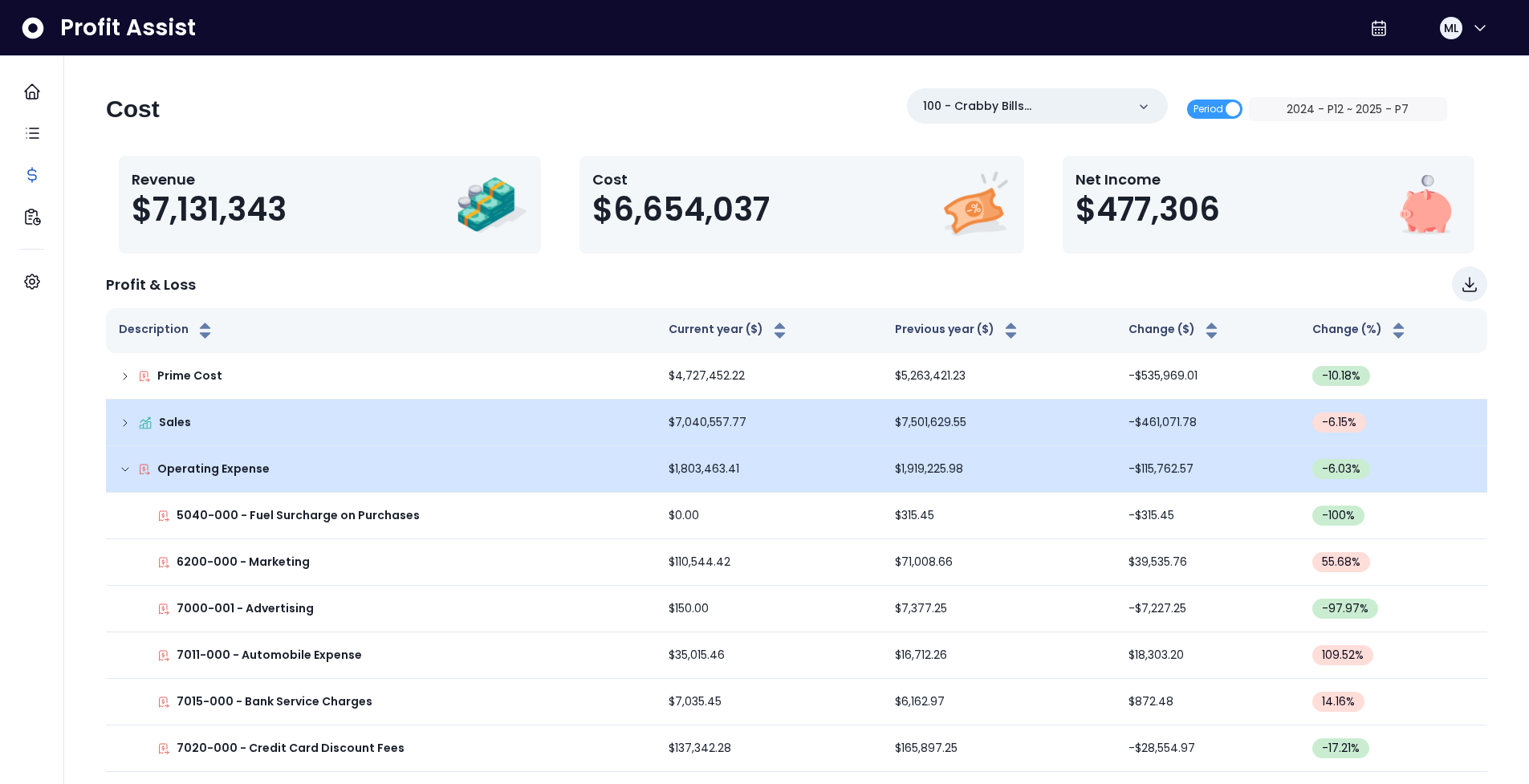
click at [118, 422] on td "Sales" at bounding box center [380, 422] width 550 height 46
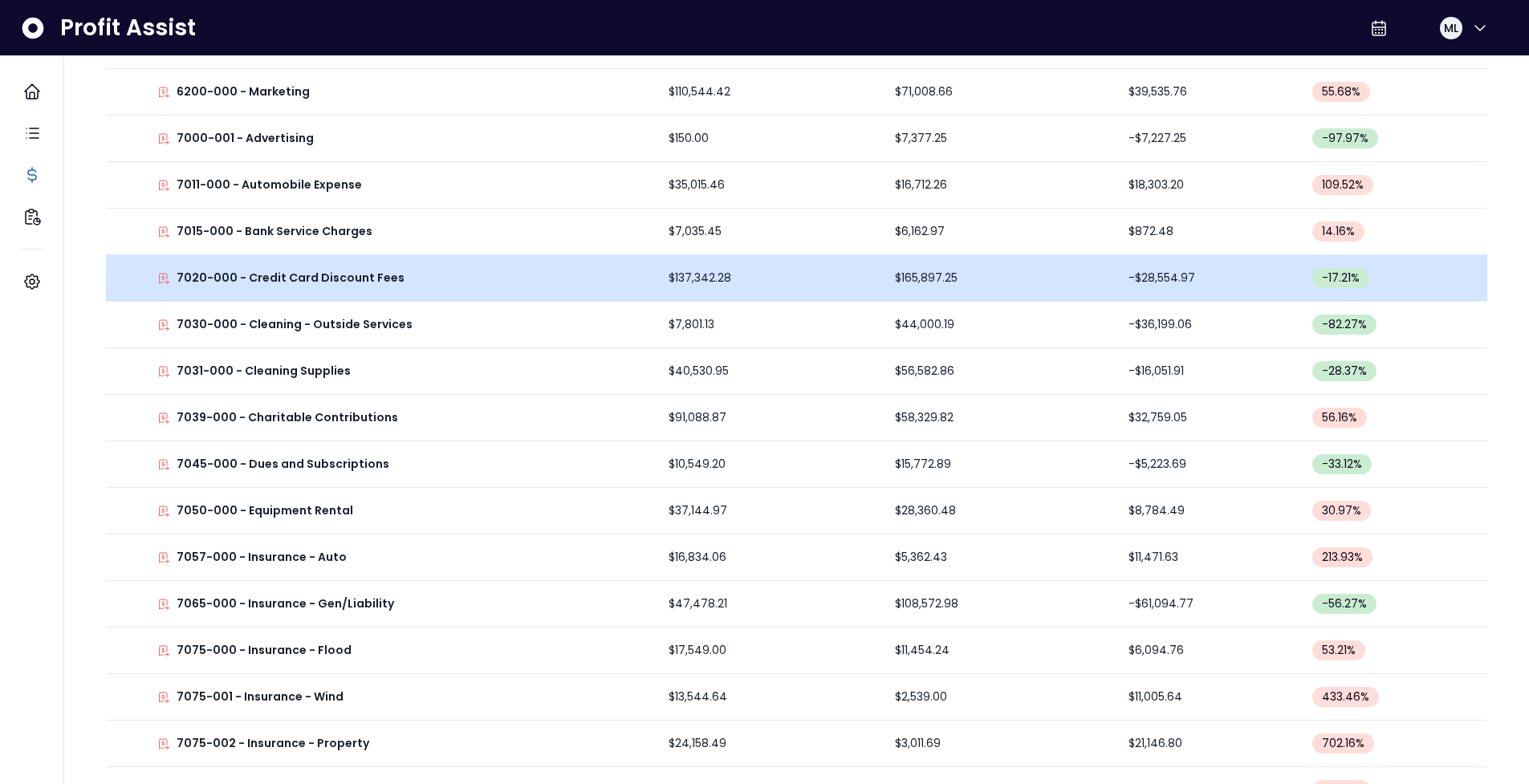
scroll to position [1850, 0]
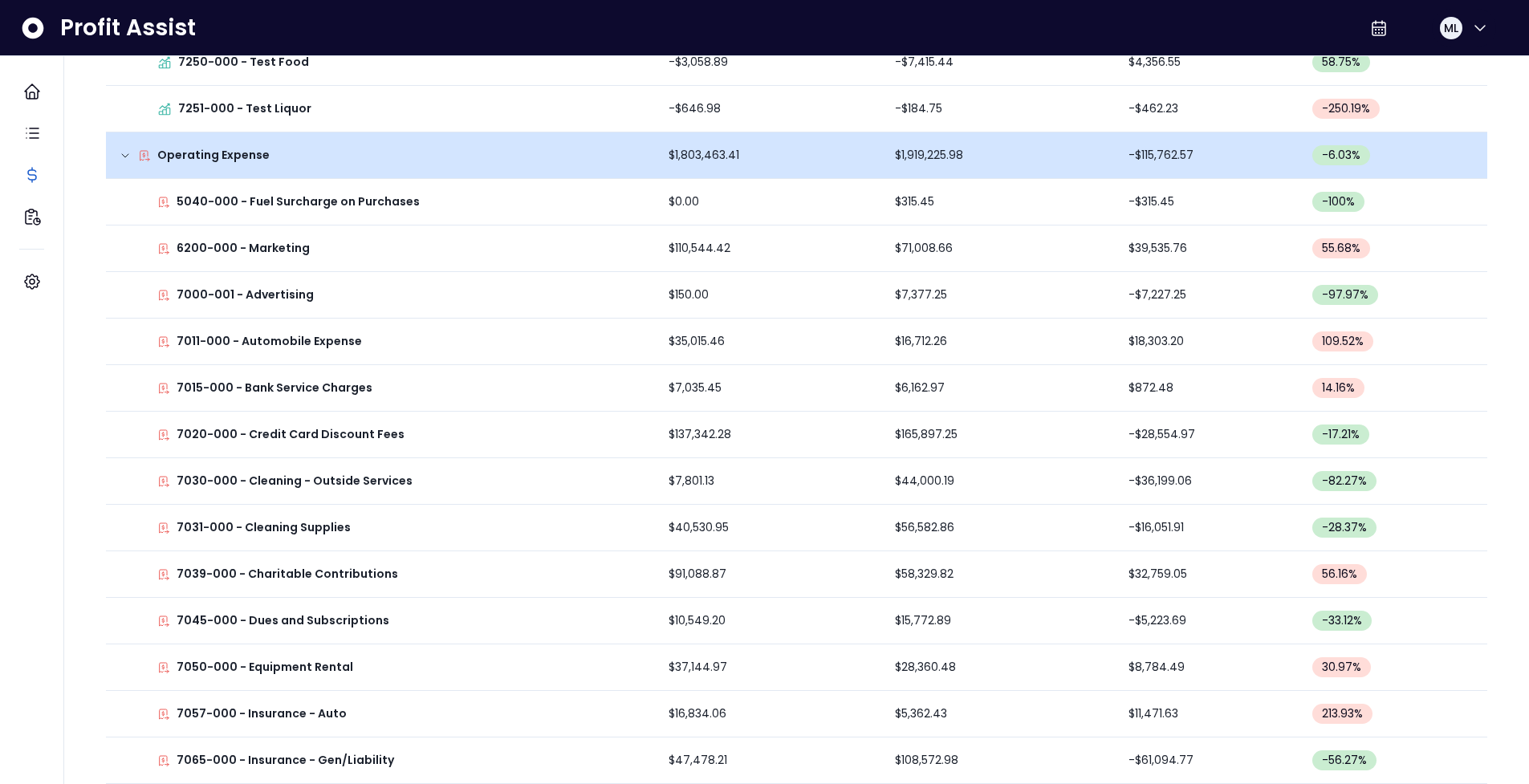
click at [115, 162] on td "Operating Expense" at bounding box center [380, 155] width 550 height 46
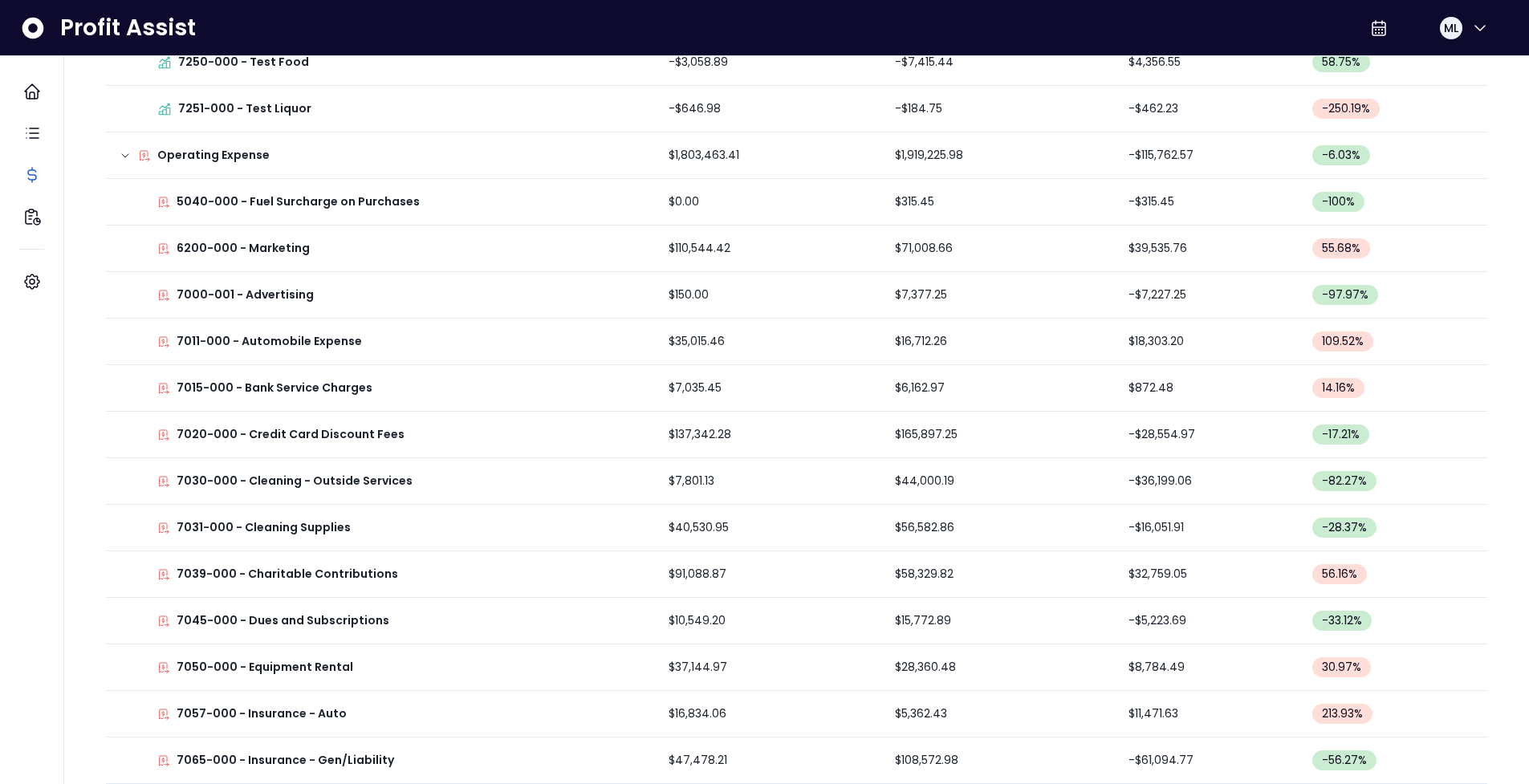
scroll to position [1353, 0]
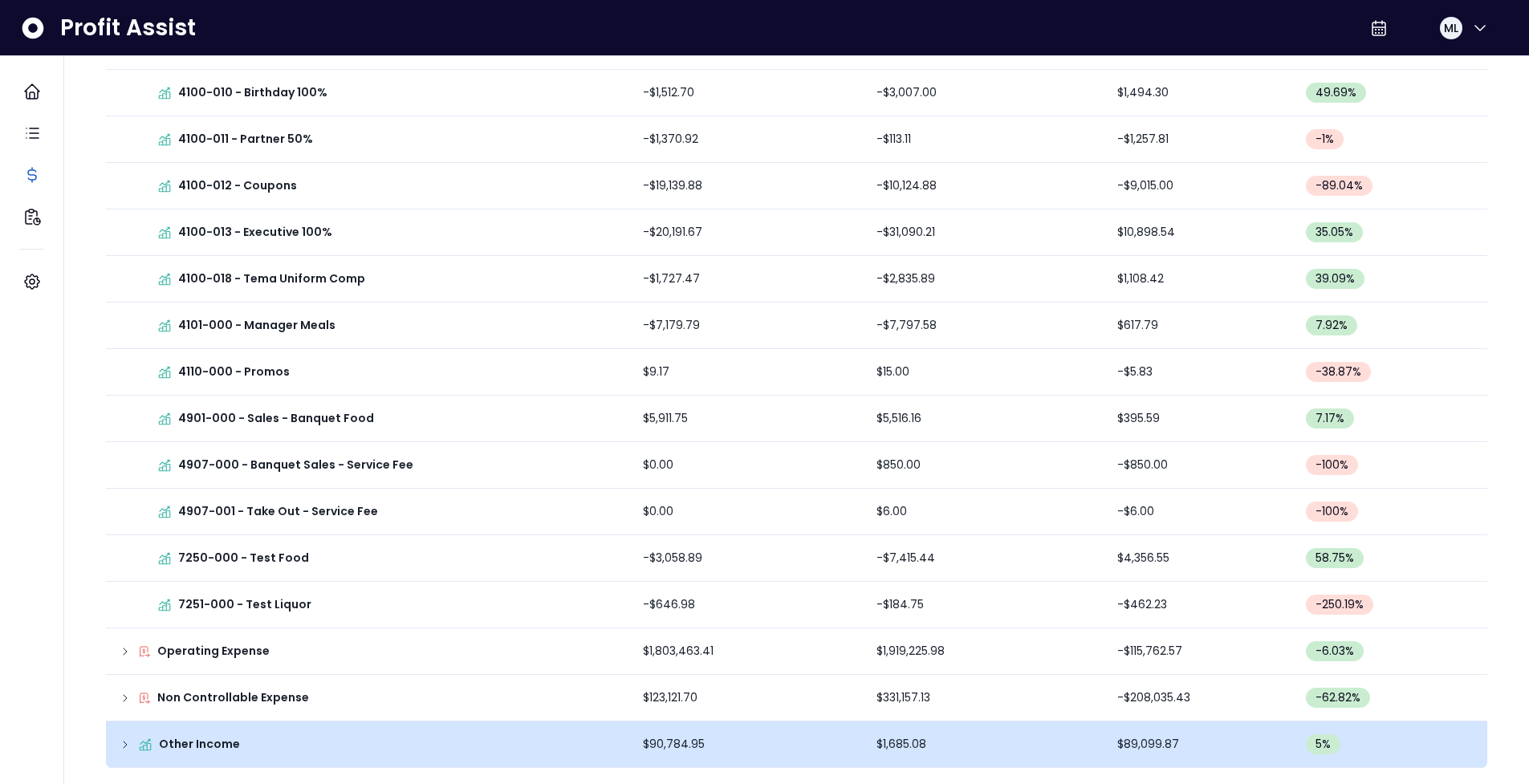
click at [119, 751] on div "Other Income" at bounding box center [368, 744] width 499 height 17
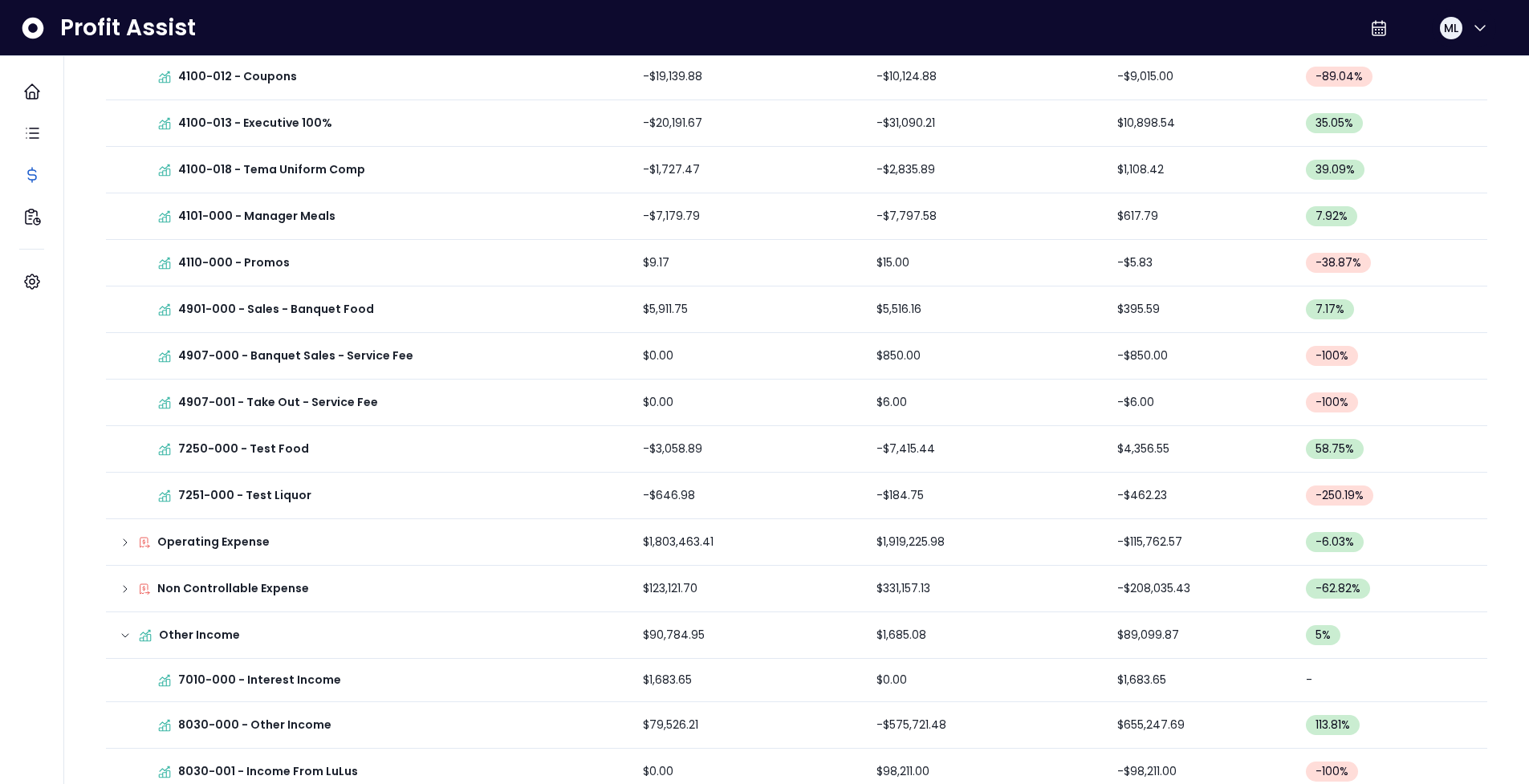
scroll to position [1630, 0]
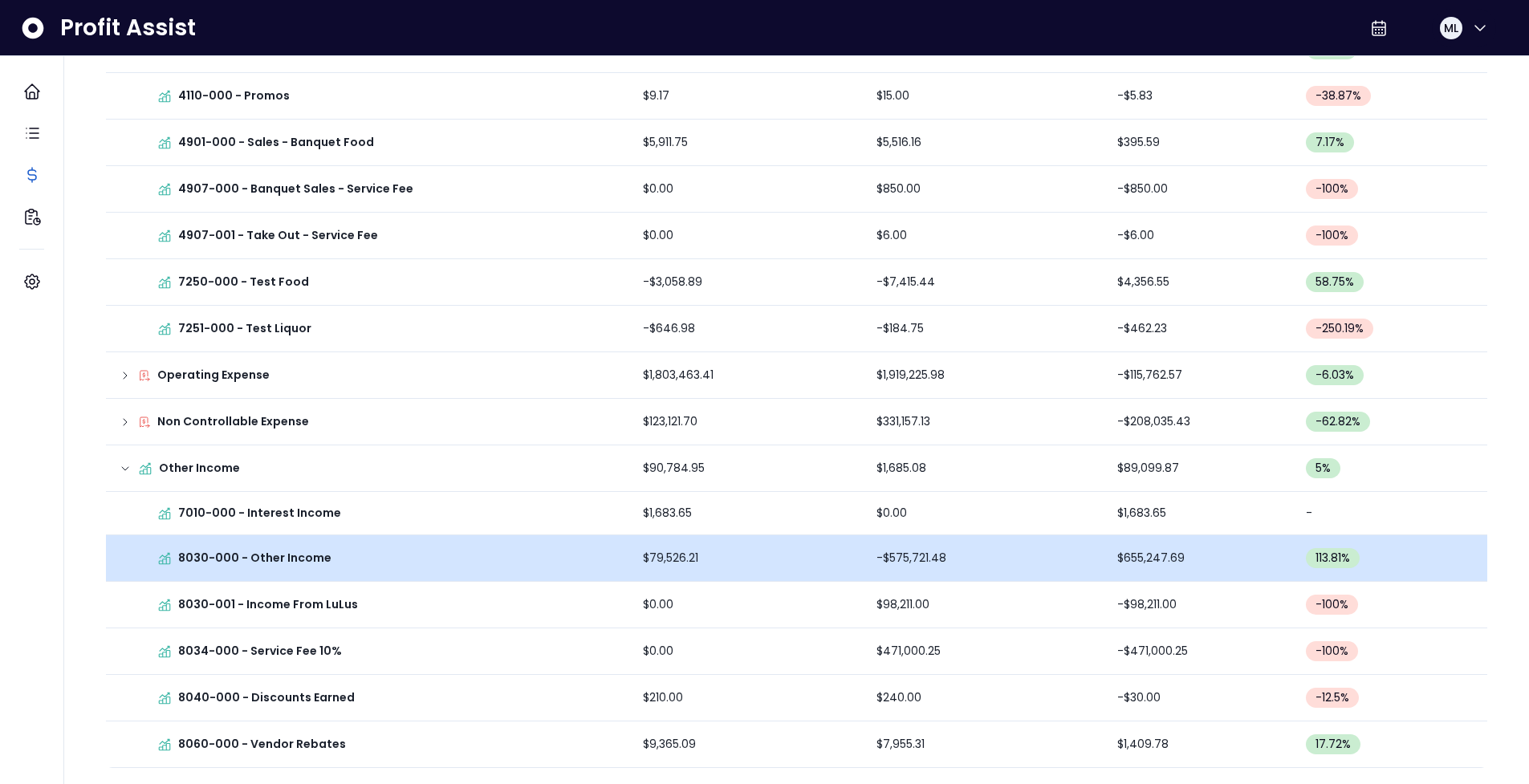
click at [578, 569] on td "8030-000 - Other Income" at bounding box center [368, 558] width 524 height 46
click at [283, 558] on p "8030-000 - Other Income" at bounding box center [255, 558] width 153 height 17
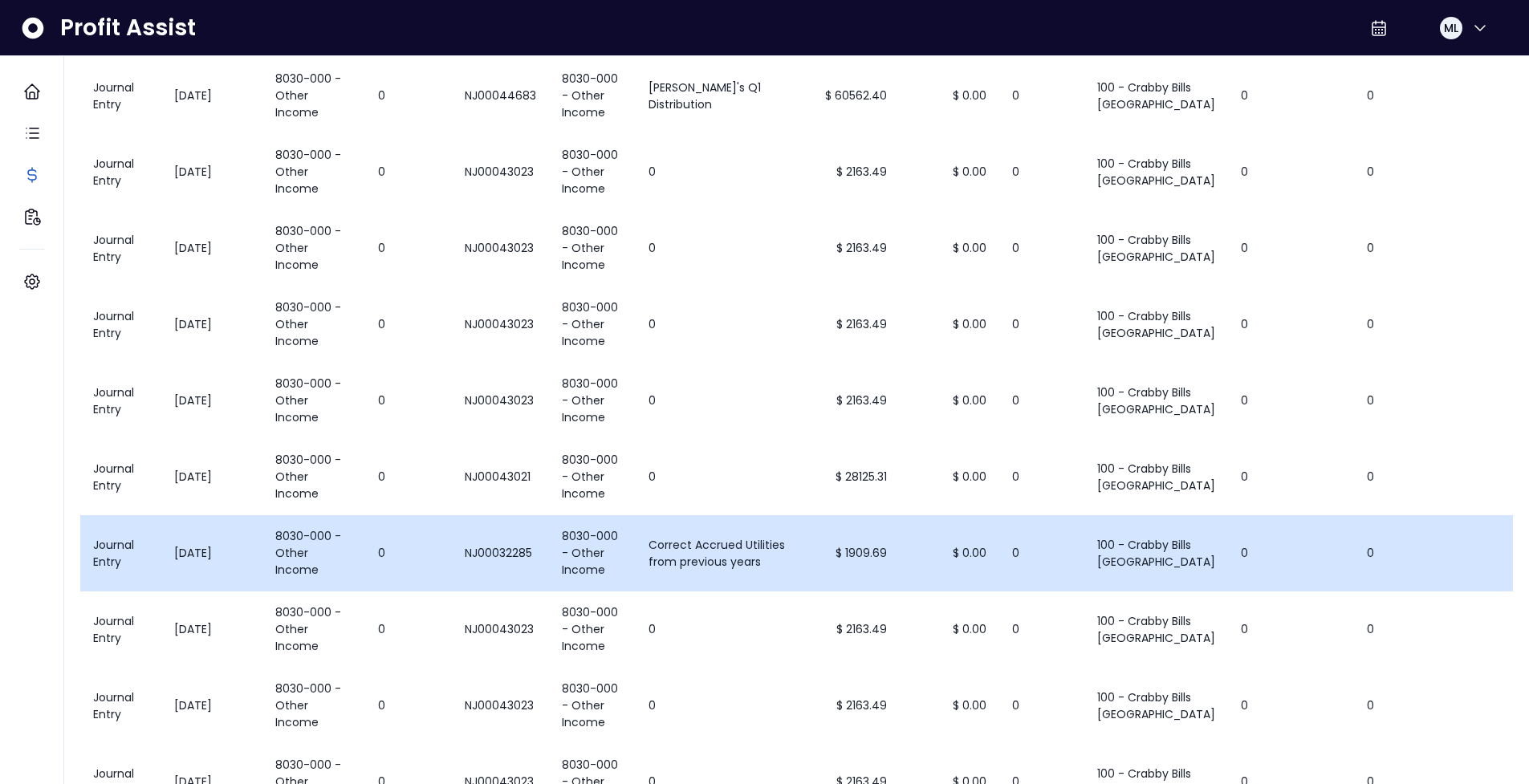
scroll to position [0, 0]
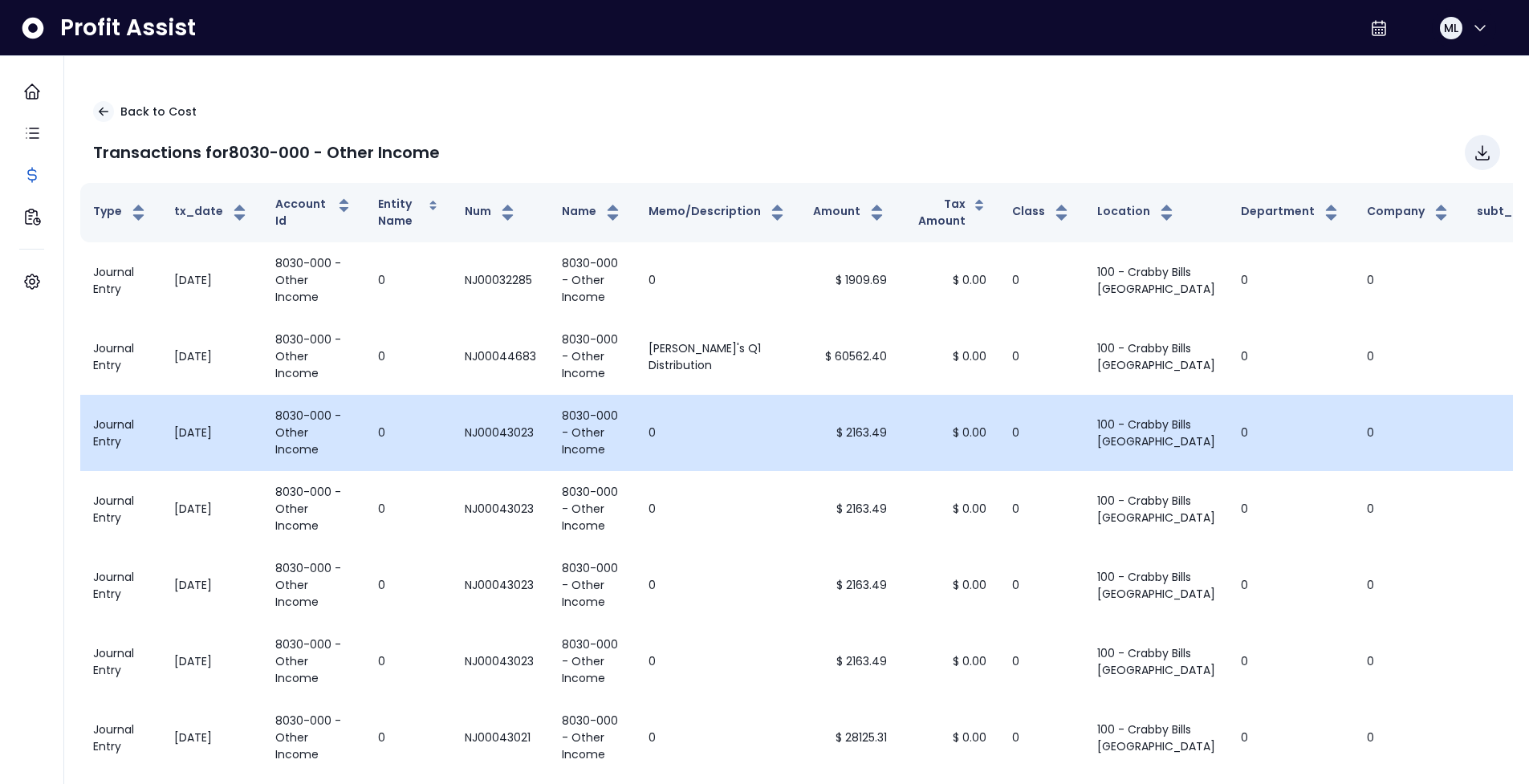
click at [453, 426] on td "NJ00043023" at bounding box center [500, 433] width 97 height 76
click at [625, 447] on tr "Journal Entry [DATE] 8030-000 - Other Income 0 NJ00043023 8030-000 - Other Inco…" at bounding box center [854, 433] width 1548 height 76
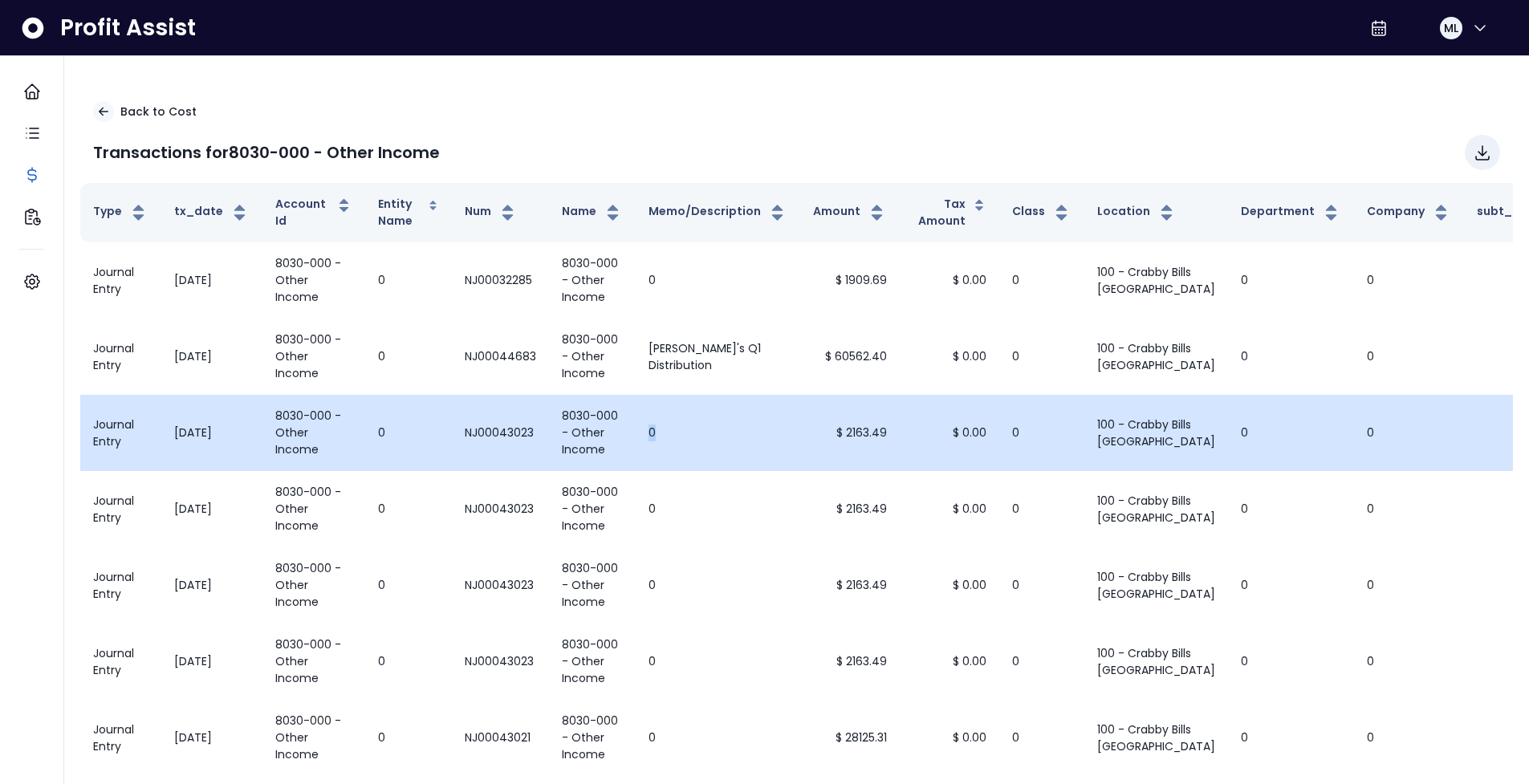
click at [625, 447] on td "8030-000 - Other Income" at bounding box center [592, 433] width 86 height 76
